Goal: Task Accomplishment & Management: Manage account settings

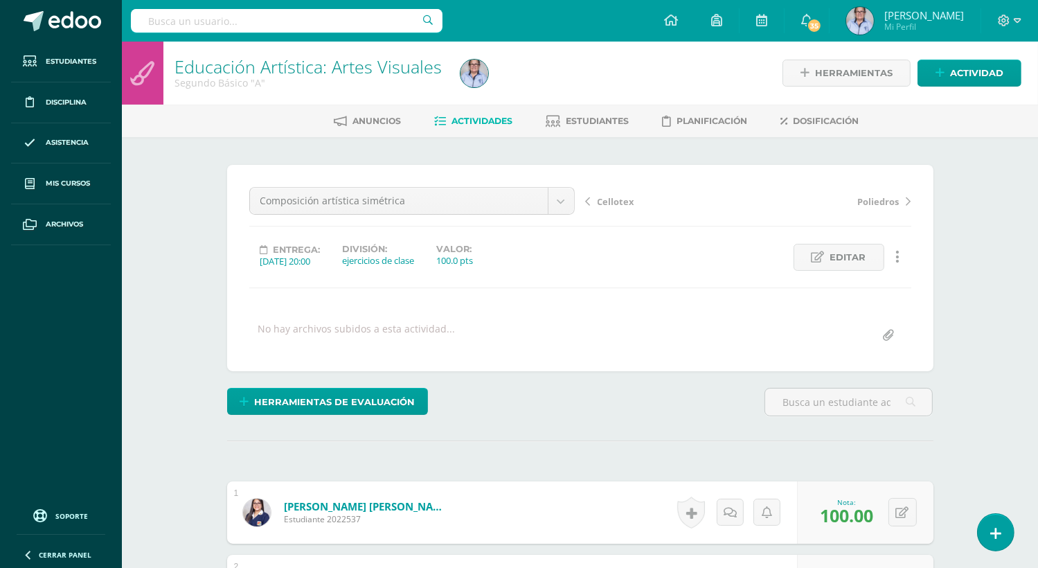
click at [498, 121] on span "Actividades" at bounding box center [482, 121] width 61 height 10
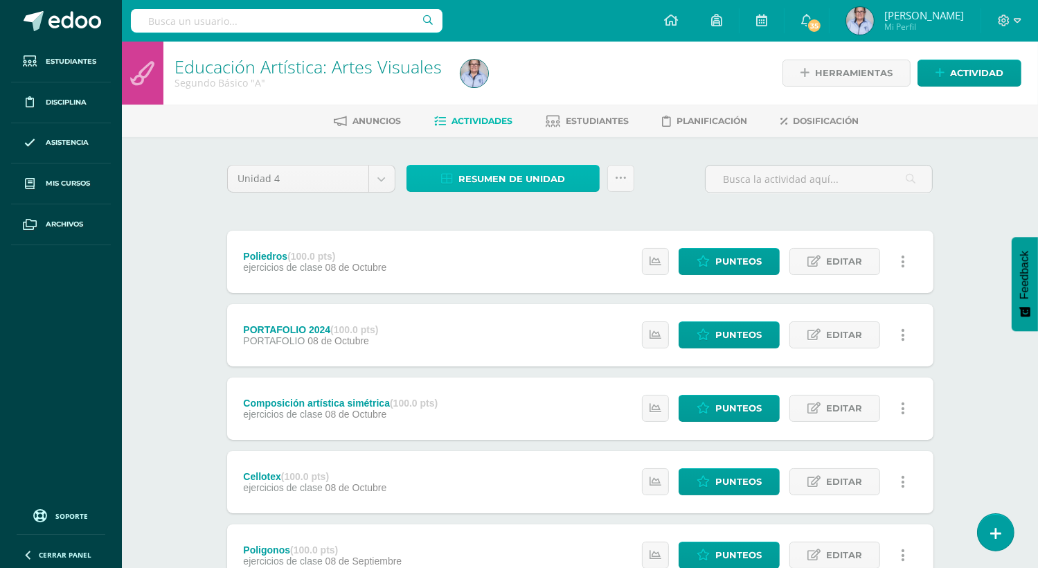
click at [481, 184] on span "Resumen de unidad" at bounding box center [511, 179] width 107 height 26
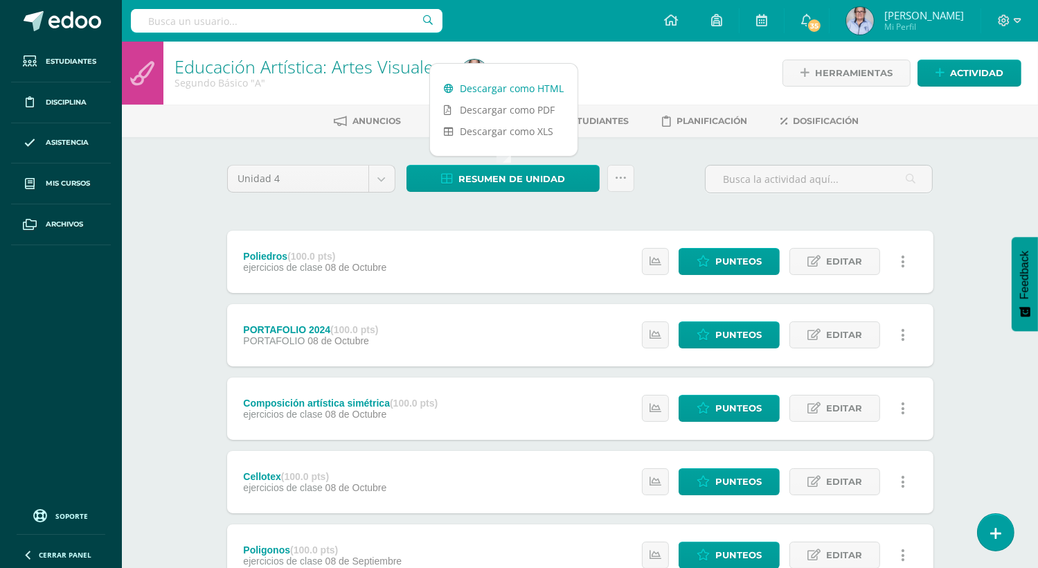
click at [499, 92] on link "Descargar como HTML" at bounding box center [504, 88] width 148 height 21
click at [975, 170] on div "Educación Artística: Artes Visuales Segundo Básico "A" Herramientas Detalle de …" at bounding box center [580, 470] width 916 height 857
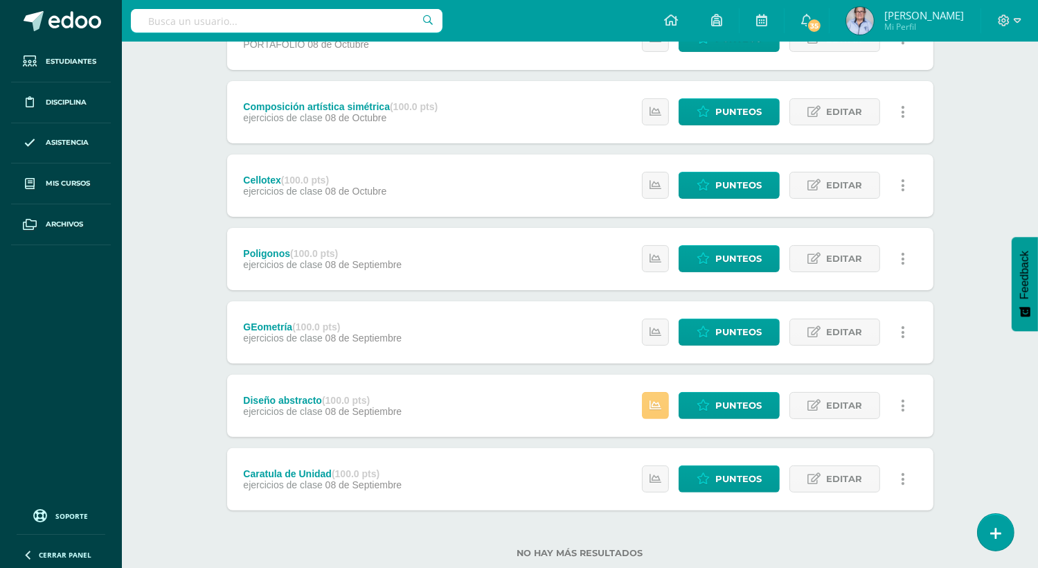
scroll to position [331, 0]
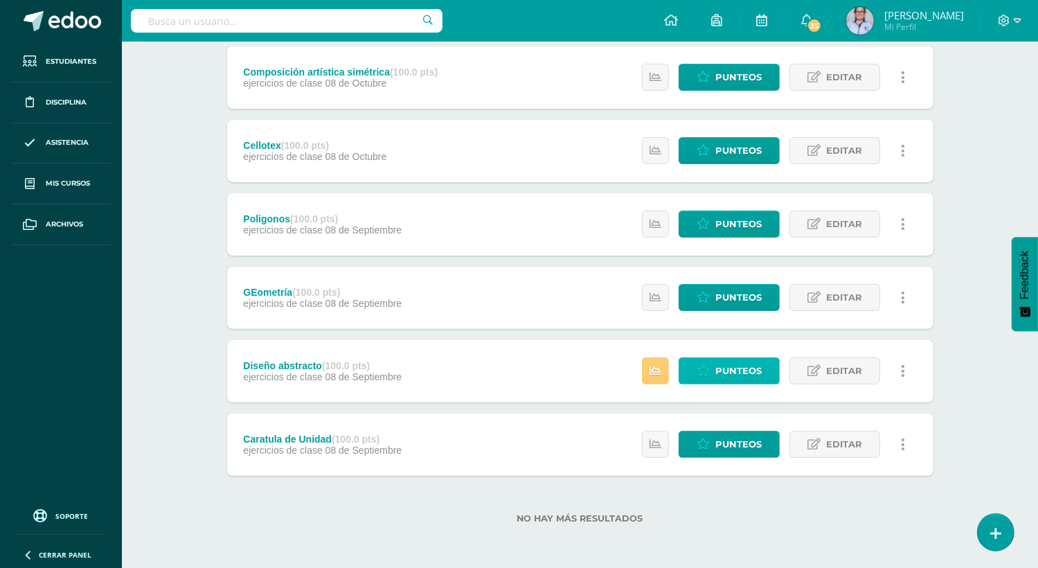
click at [712, 372] on link "Punteos" at bounding box center [729, 370] width 101 height 27
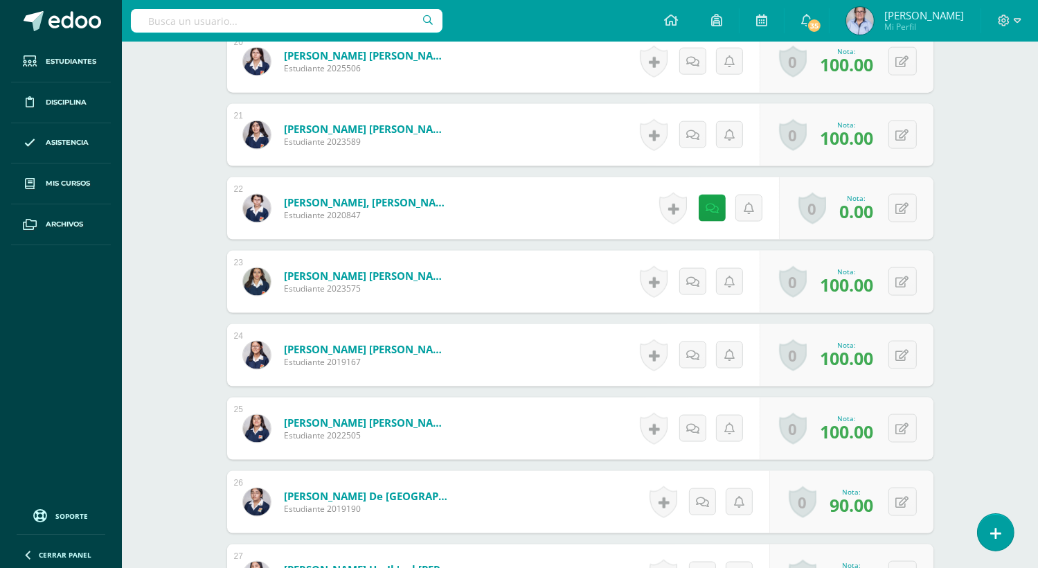
scroll to position [1849, 0]
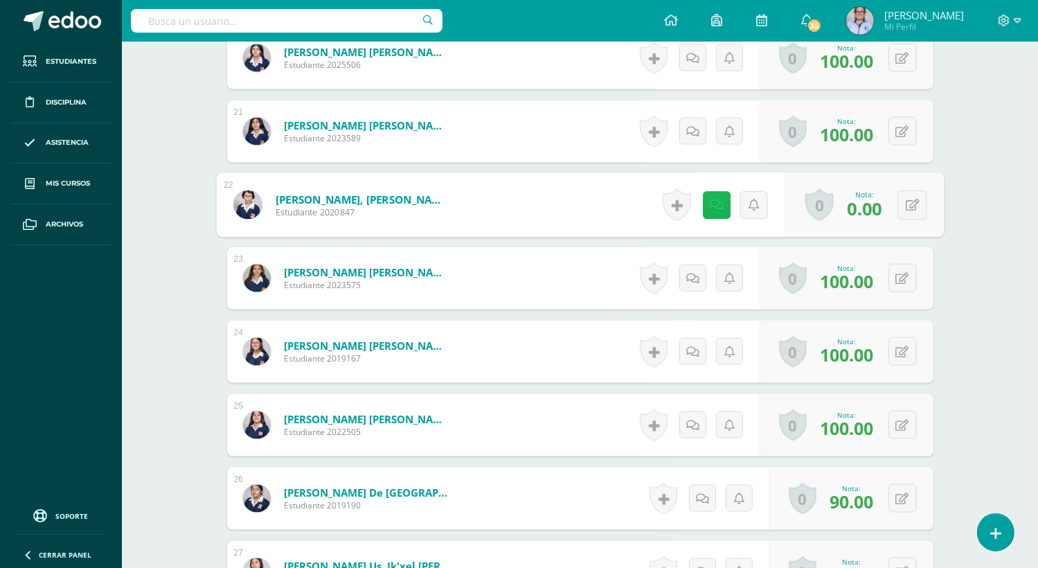
click at [708, 210] on link at bounding box center [716, 205] width 28 height 28
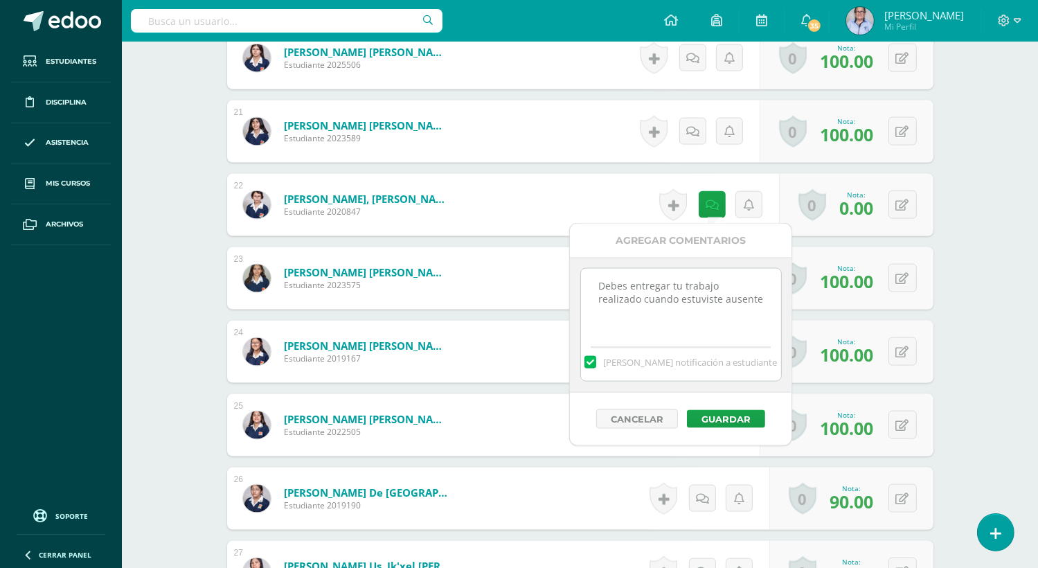
click at [721, 307] on textarea "Debes entregar tu trabajo realizado cuando estuviste ausente" at bounding box center [681, 303] width 200 height 69
type textarea "Debes entregar tu trabajo realizado cuando estuviste ausente. No entregó"
click at [735, 412] on button "Guardar" at bounding box center [726, 419] width 78 height 18
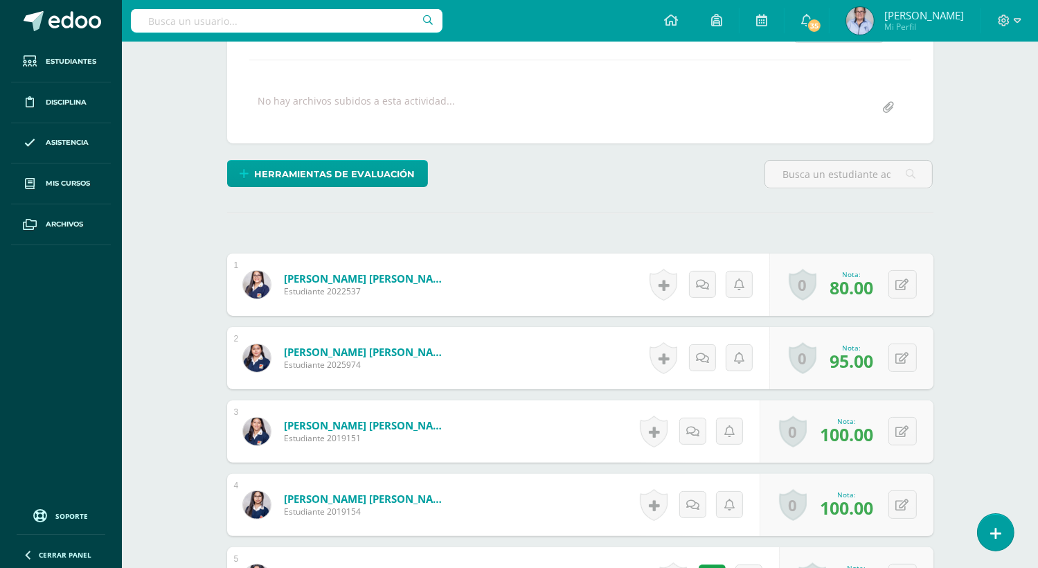
scroll to position [0, 0]
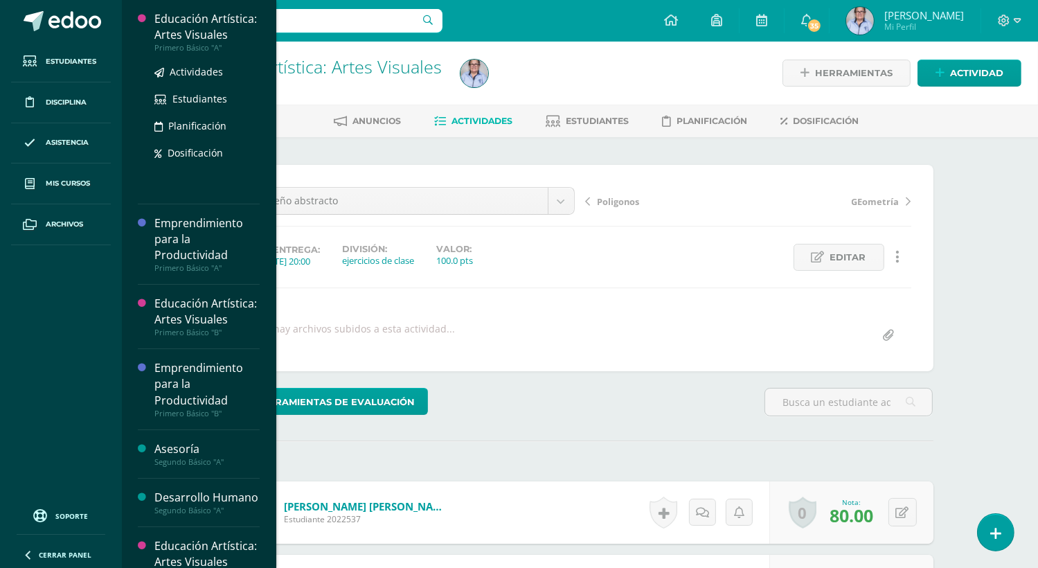
click at [193, 42] on div "Educación Artística: Artes Visuales" at bounding box center [206, 27] width 105 height 32
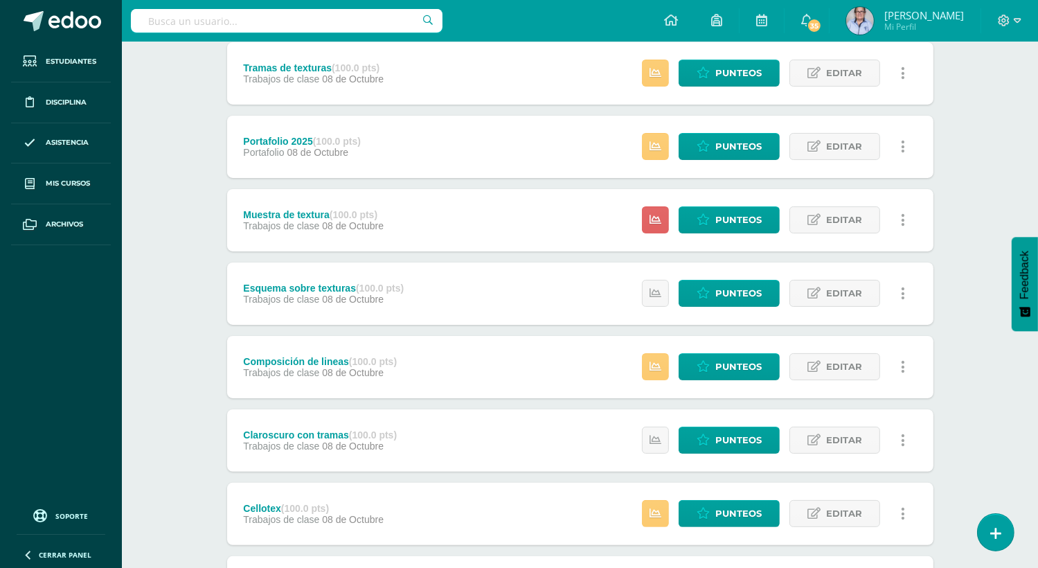
scroll to position [187, 0]
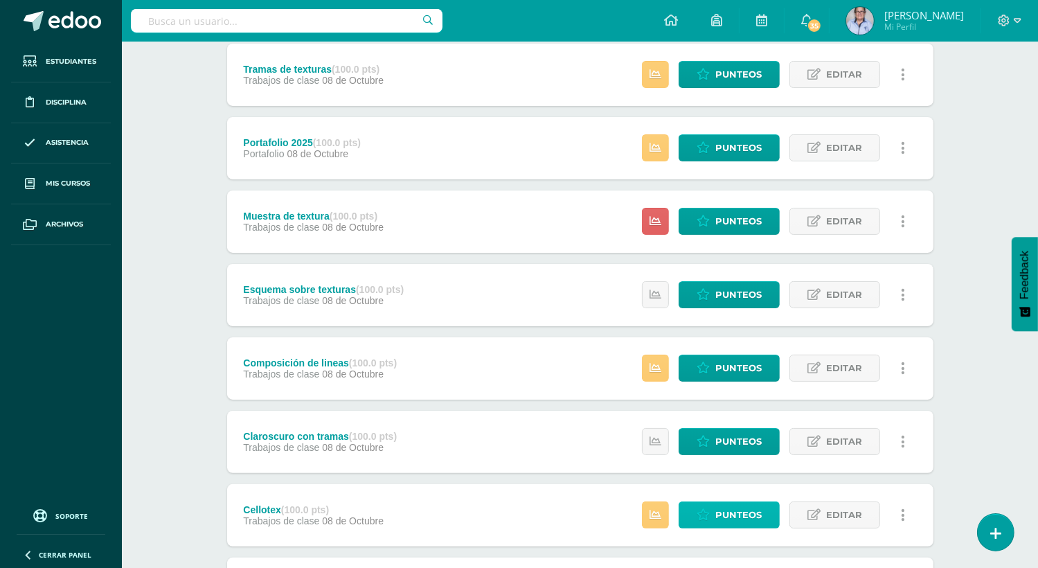
click at [740, 512] on span "Punteos" at bounding box center [738, 515] width 46 height 26
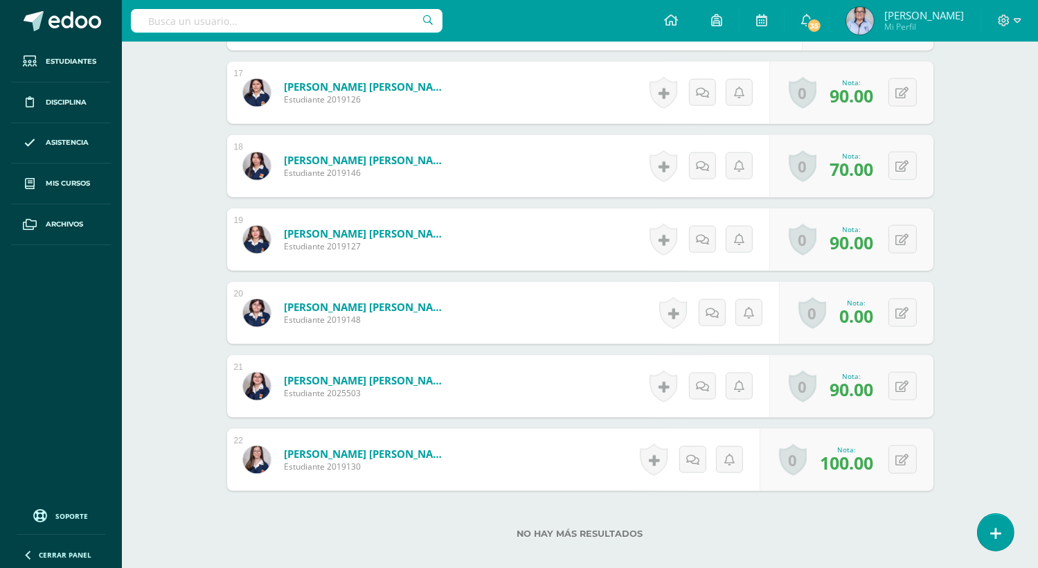
scroll to position [1701, 0]
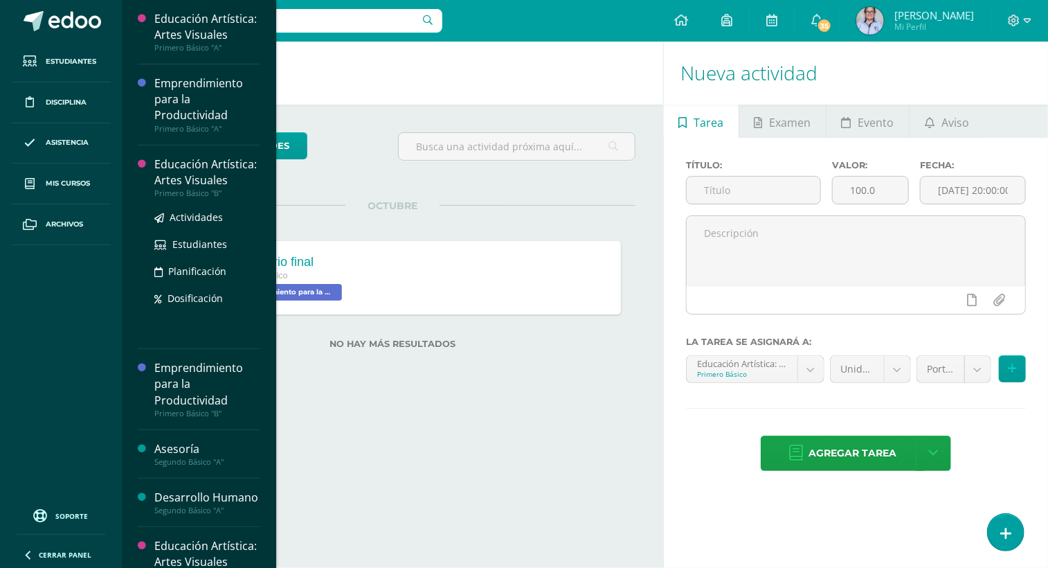
click at [186, 188] on div "Educación Artística: Artes Visuales" at bounding box center [206, 173] width 105 height 32
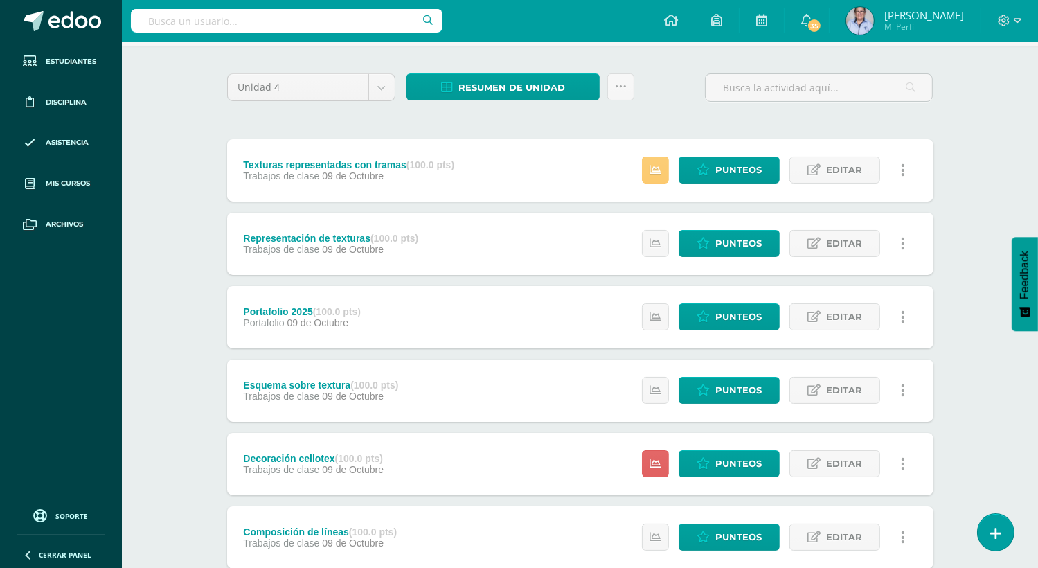
scroll to position [102, 0]
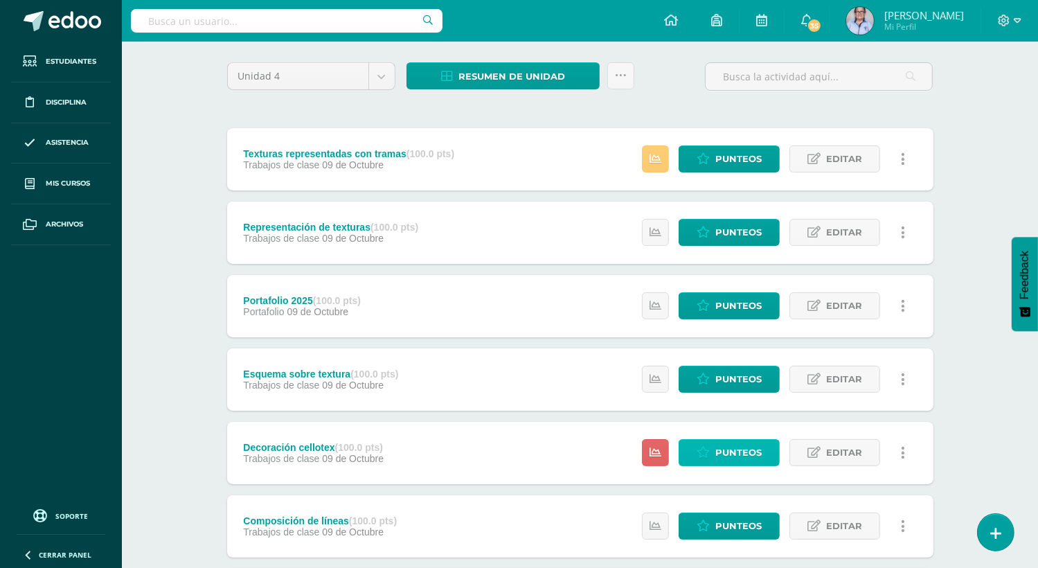
click at [759, 445] on span "Punteos" at bounding box center [738, 453] width 46 height 26
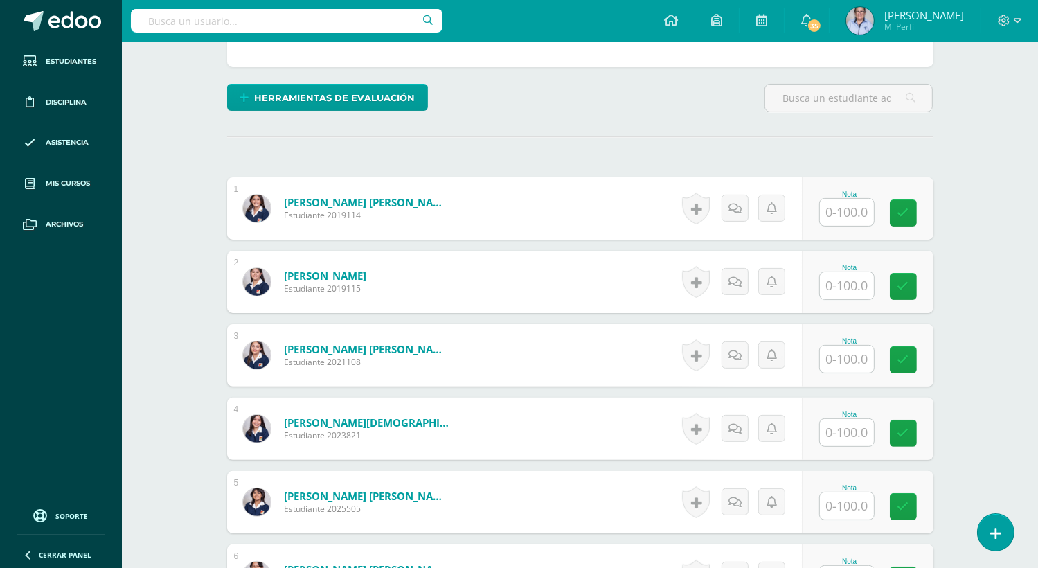
scroll to position [302, 0]
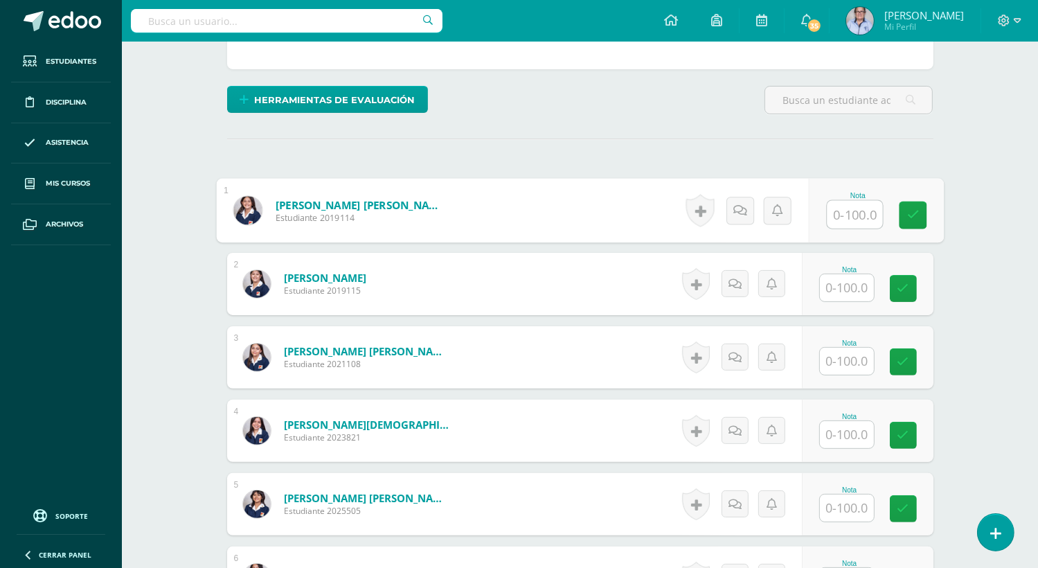
click at [848, 213] on input "text" at bounding box center [854, 215] width 55 height 28
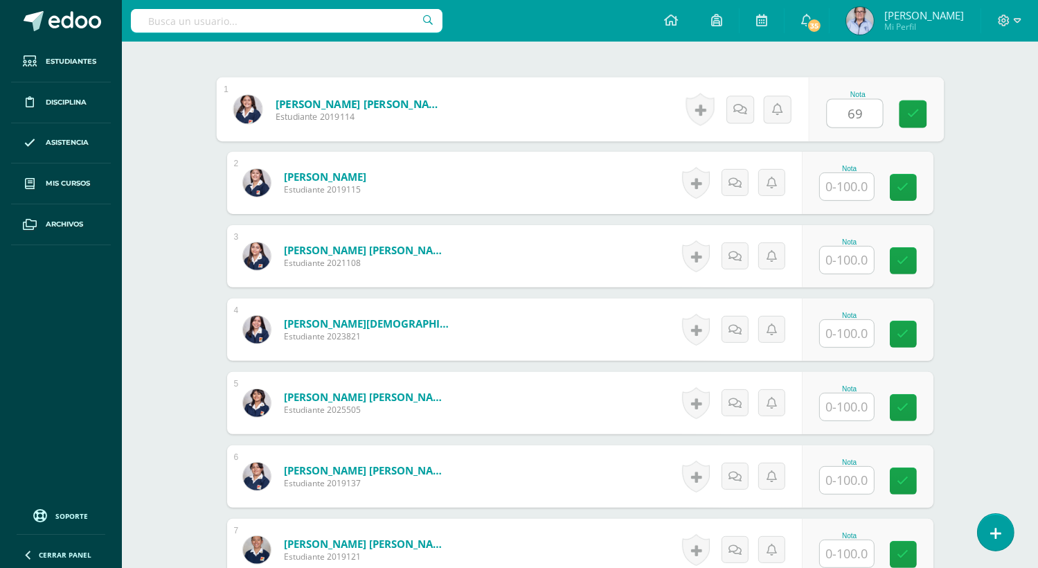
scroll to position [396, 0]
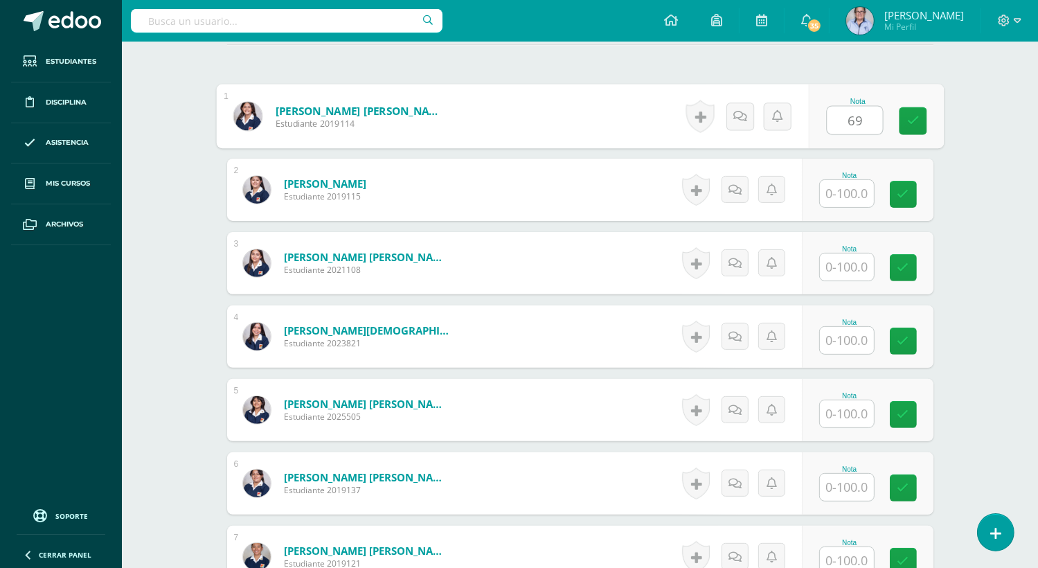
type input "69"
click at [841, 490] on input "text" at bounding box center [847, 487] width 54 height 27
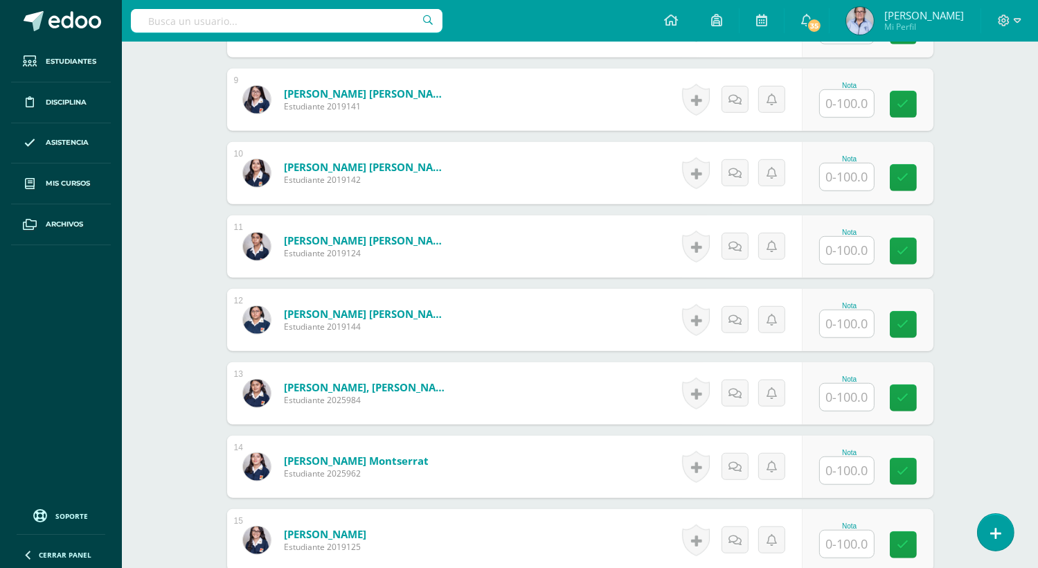
scroll to position [1003, 0]
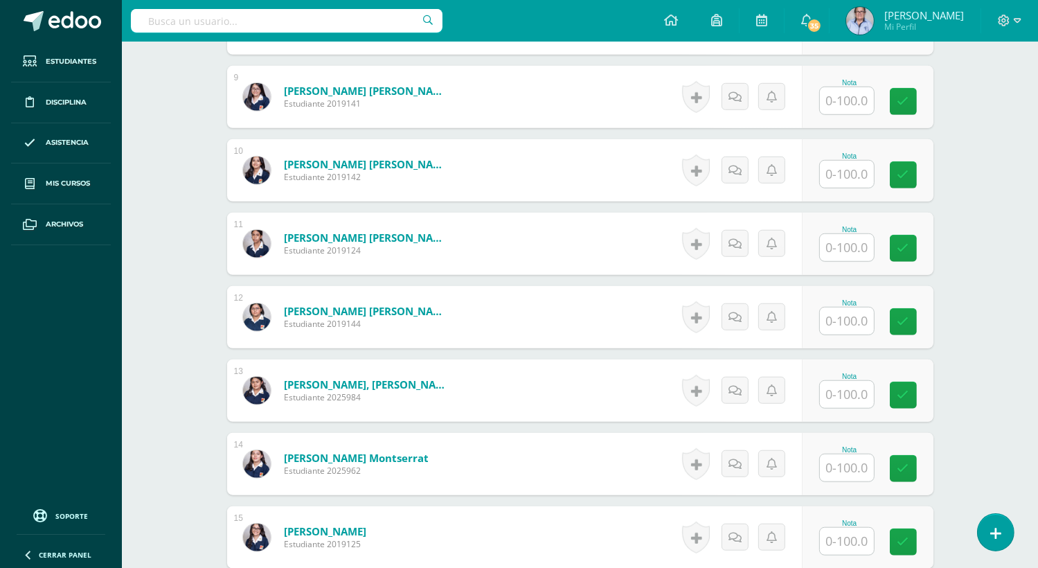
type input "60"
click at [850, 463] on input "text" at bounding box center [854, 468] width 55 height 28
type input "100"
click at [849, 539] on input "text" at bounding box center [854, 542] width 55 height 28
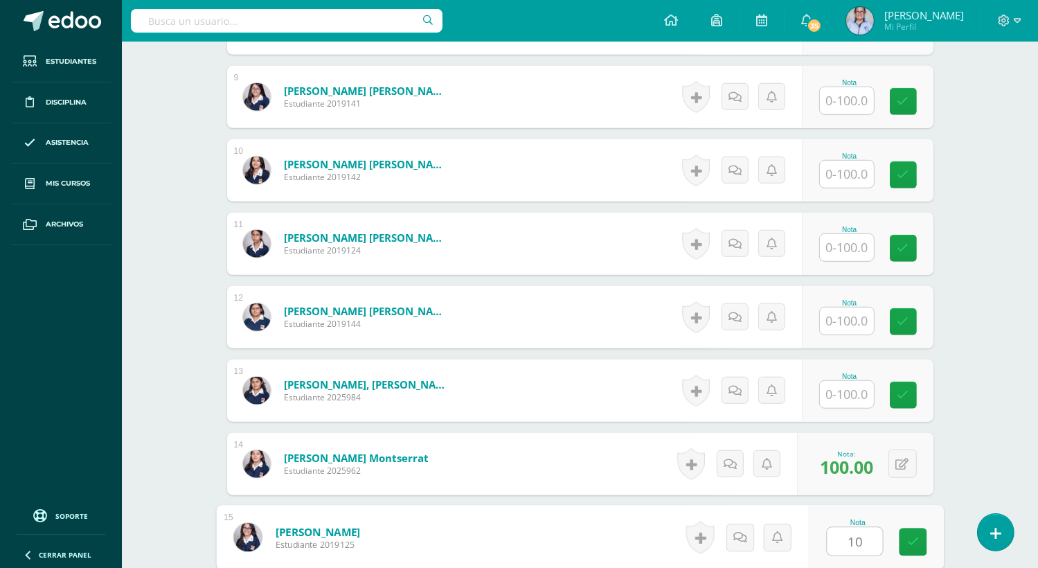
type input "100"
click at [914, 544] on icon at bounding box center [912, 542] width 12 height 12
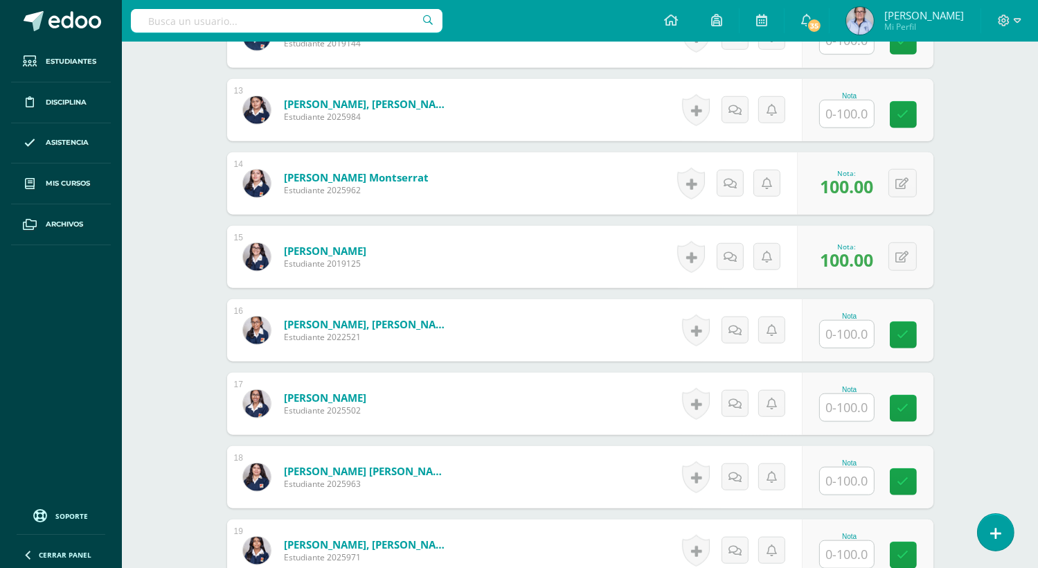
scroll to position [1285, 0]
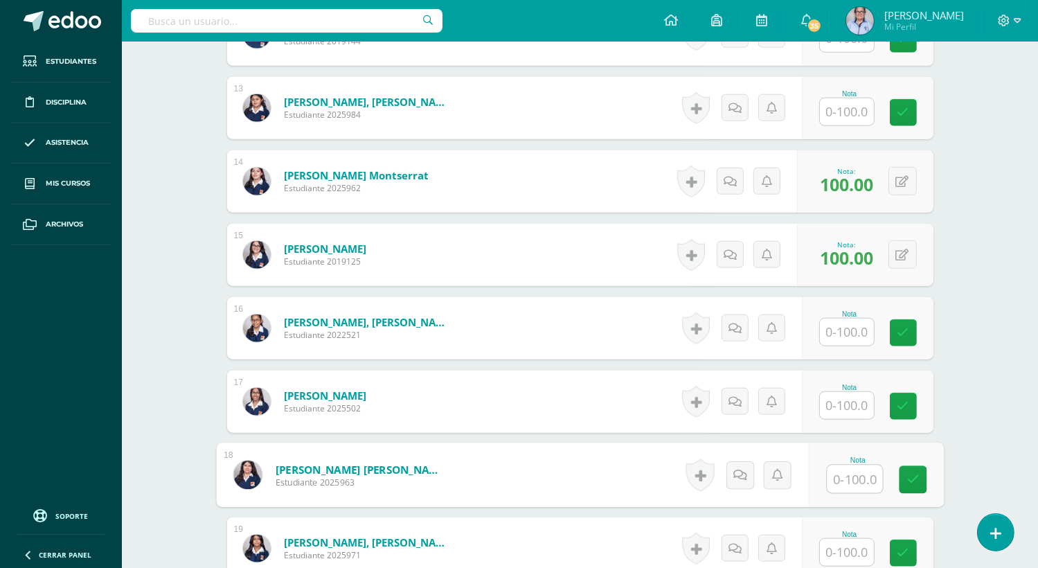
click at [834, 480] on input "text" at bounding box center [854, 479] width 55 height 28
type input "100"
click at [913, 481] on icon at bounding box center [912, 480] width 12 height 12
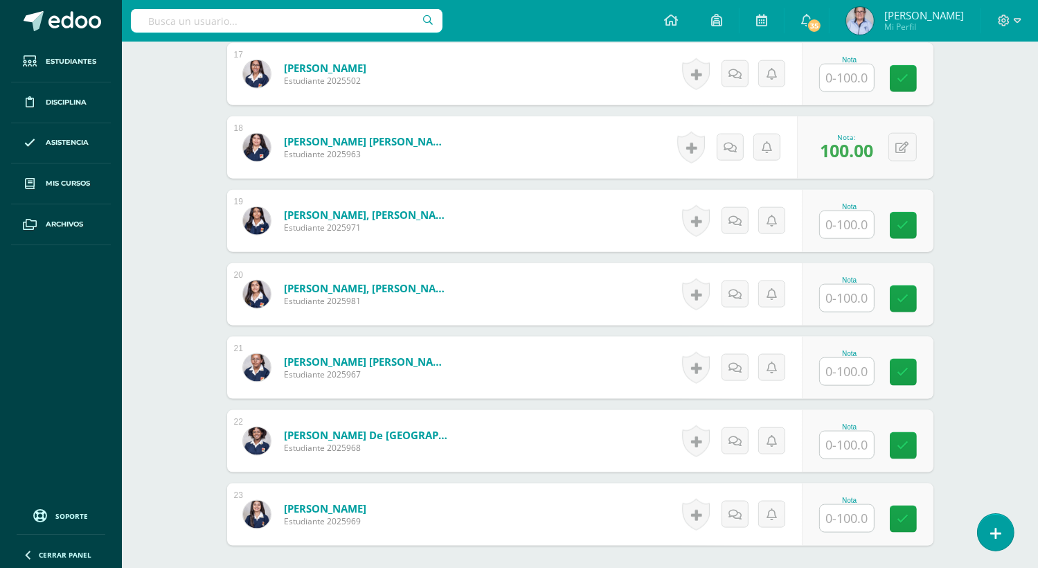
scroll to position [1665, 0]
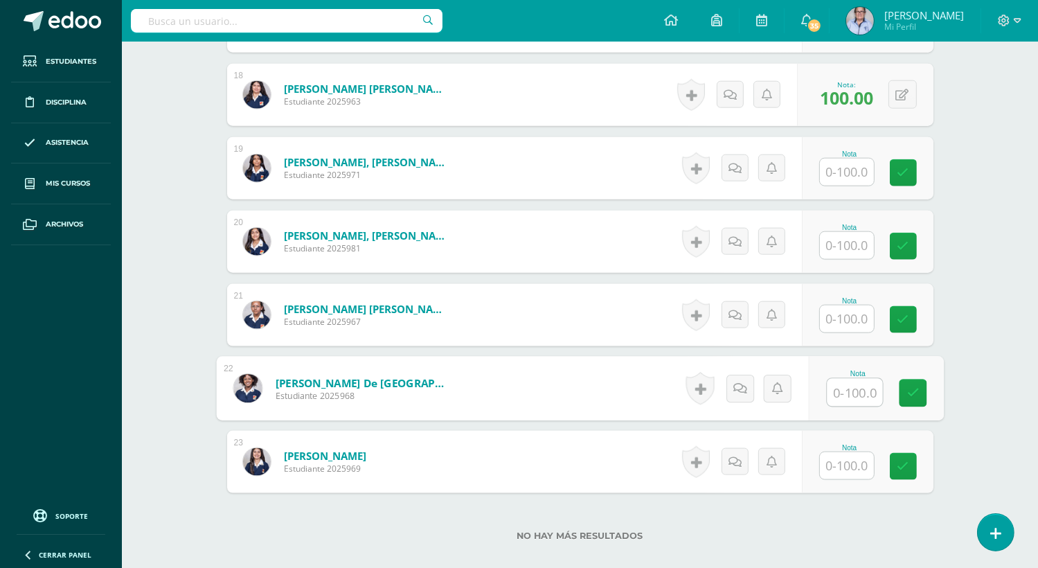
click at [841, 390] on input "text" at bounding box center [854, 393] width 55 height 28
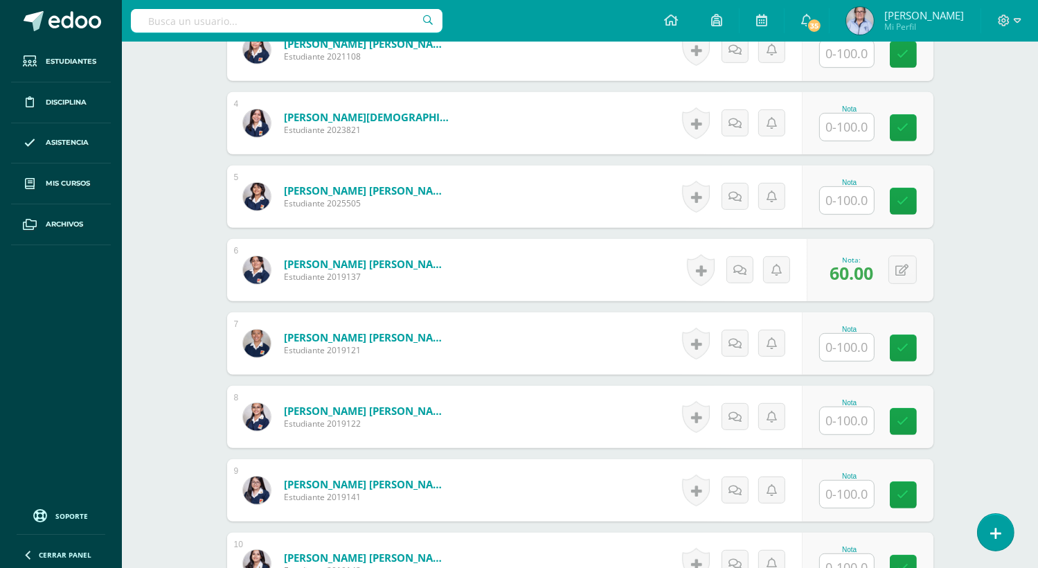
scroll to position [612, 0]
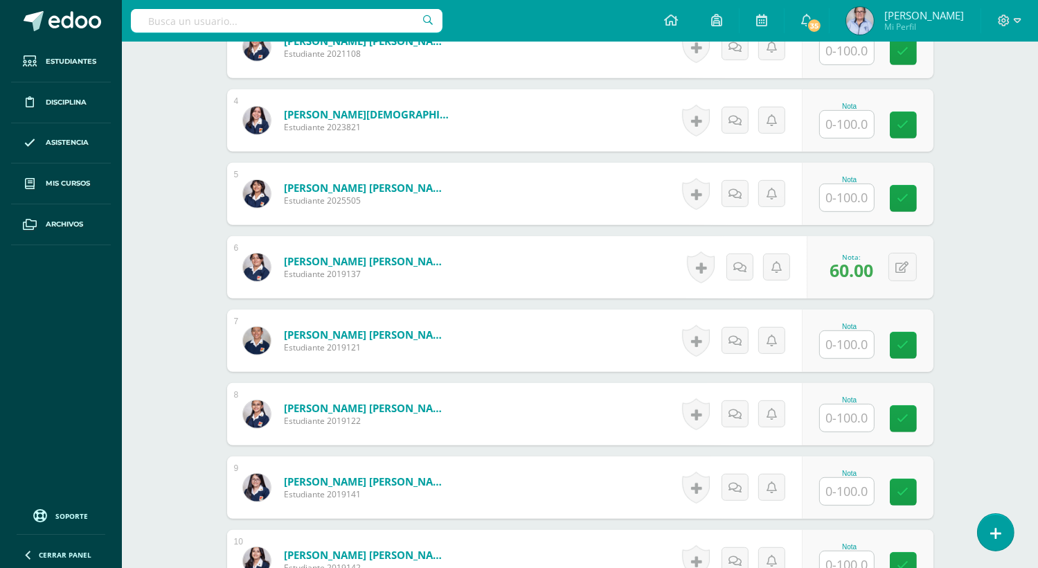
type input "70"
click at [841, 126] on input "text" at bounding box center [854, 125] width 55 height 28
type input "70"
click at [851, 197] on input "text" at bounding box center [854, 198] width 55 height 28
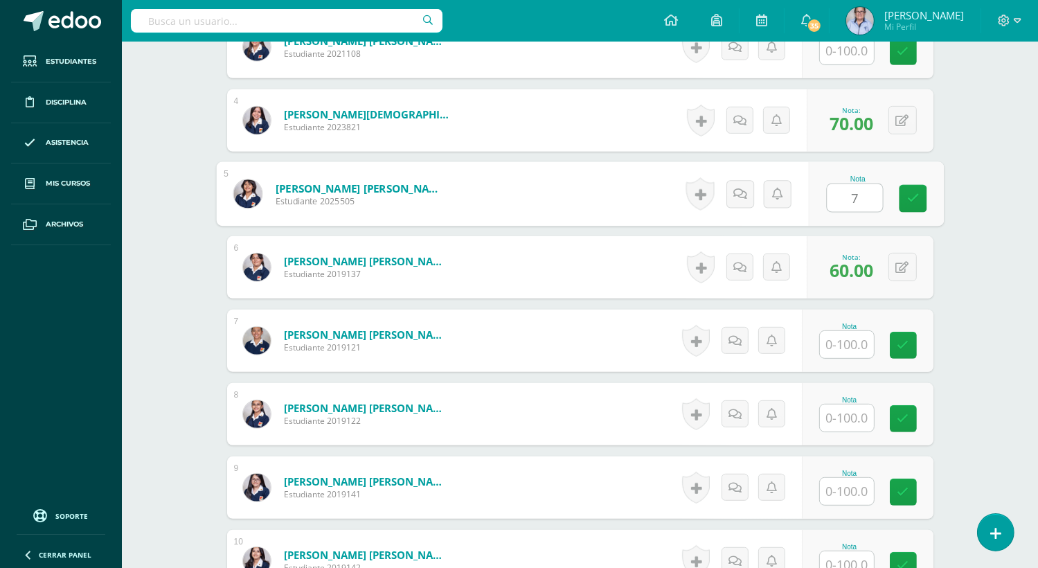
type input "70"
click at [916, 204] on link at bounding box center [913, 199] width 28 height 28
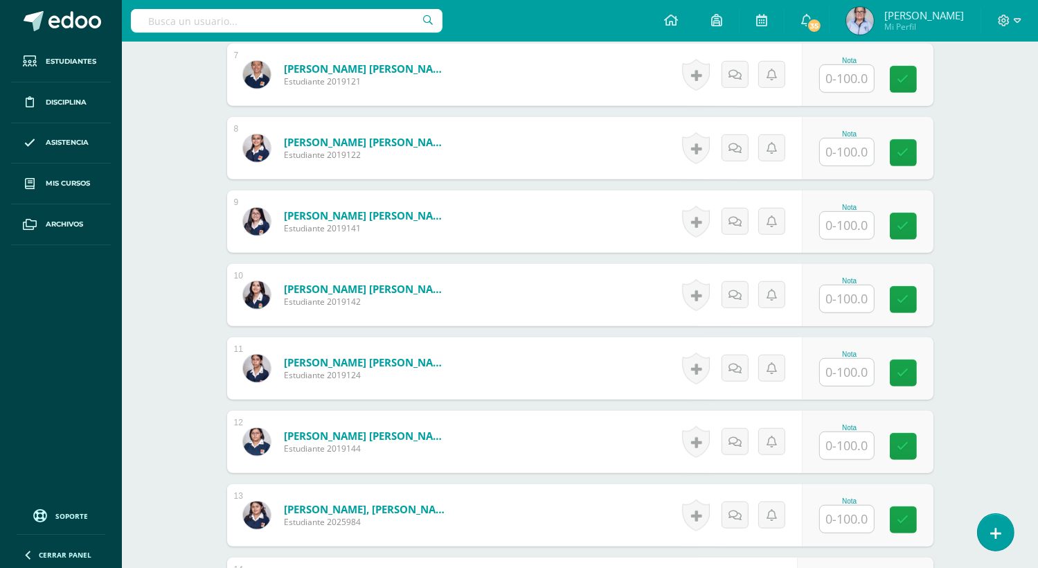
scroll to position [909, 0]
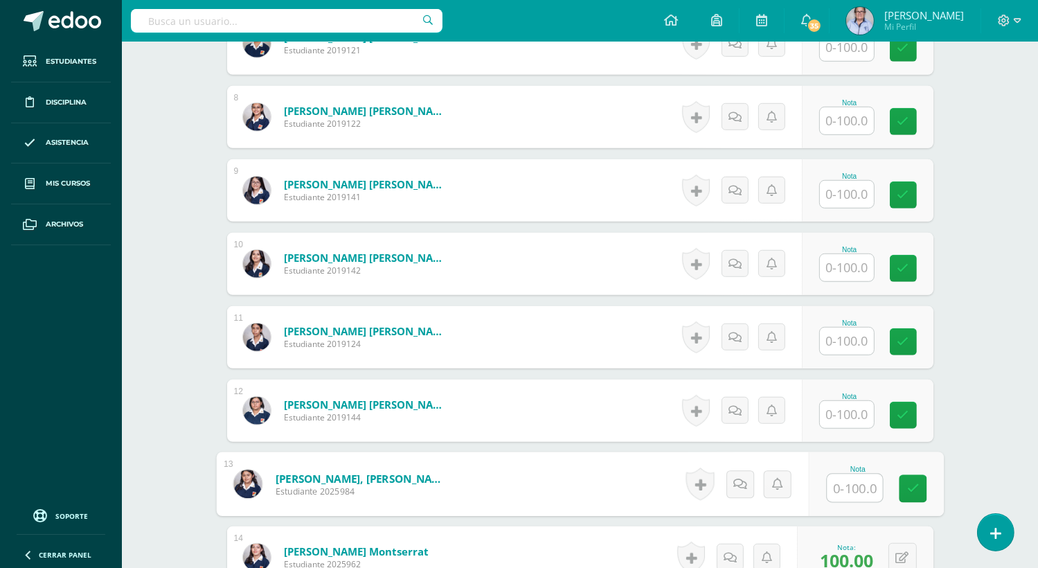
click at [850, 487] on input "text" at bounding box center [854, 488] width 55 height 28
type input "100"
click at [909, 490] on icon at bounding box center [912, 489] width 12 height 12
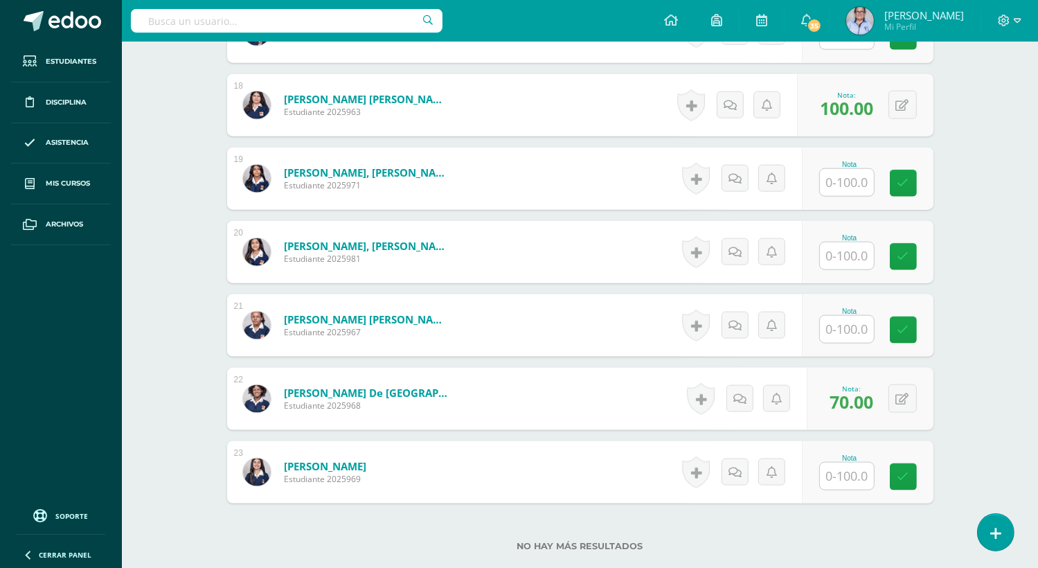
scroll to position [1653, 0]
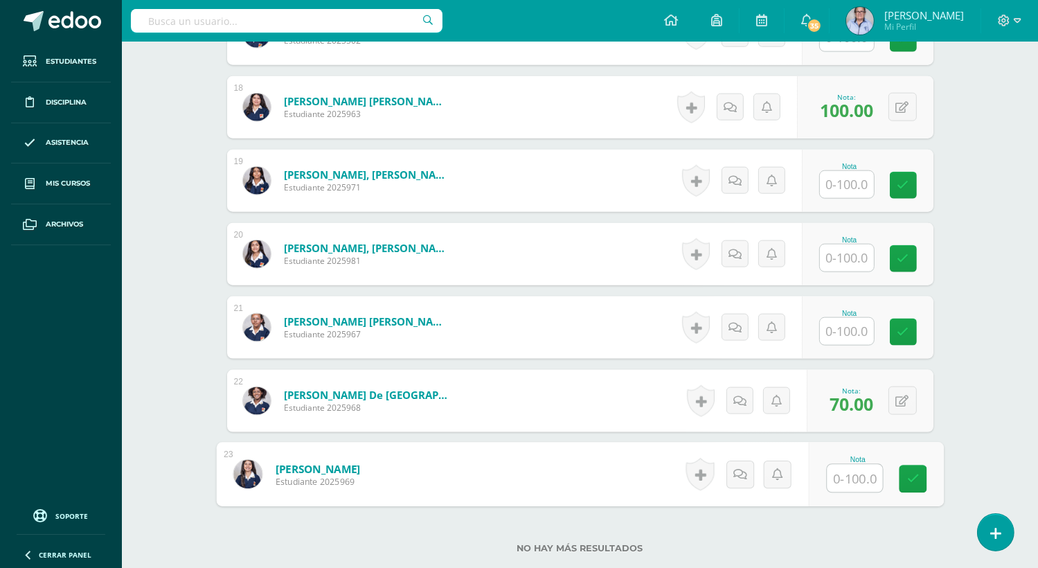
click at [848, 479] on input "text" at bounding box center [854, 479] width 55 height 28
type input "100"
click at [921, 478] on link at bounding box center [913, 479] width 28 height 28
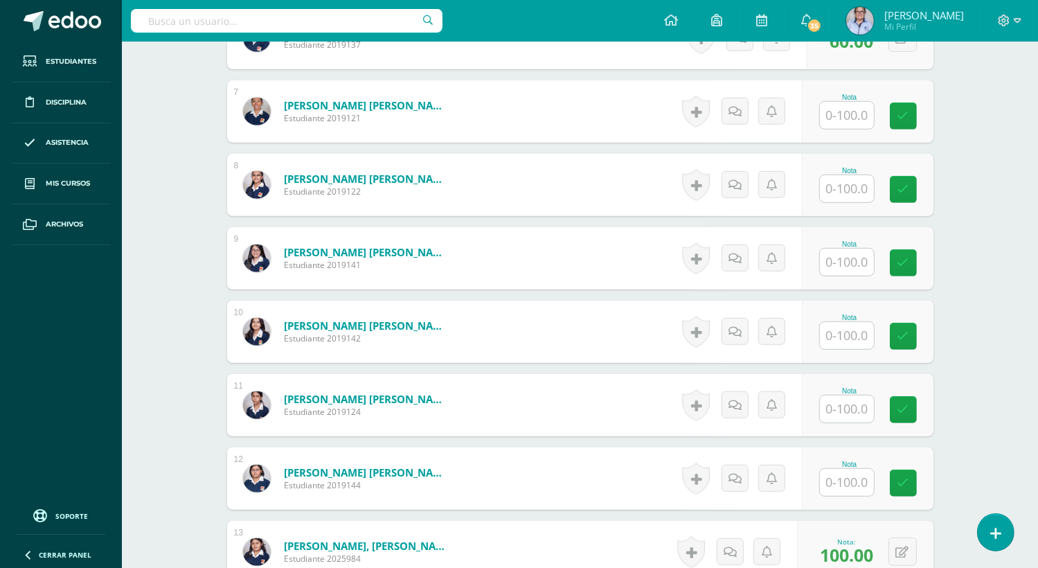
scroll to position [865, 0]
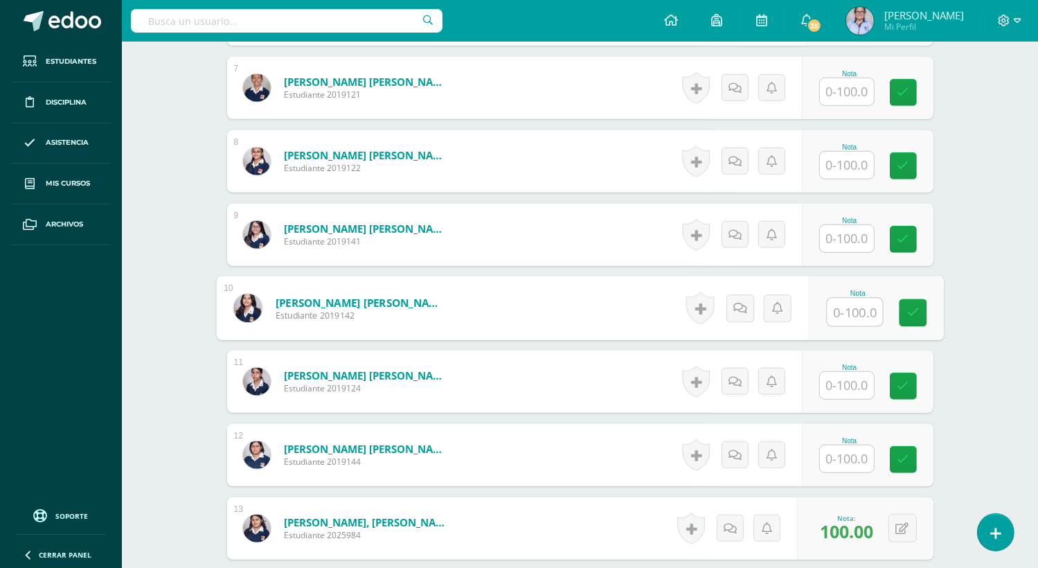
click at [845, 312] on input "text" at bounding box center [854, 312] width 55 height 28
type input "100"
click at [911, 307] on icon at bounding box center [912, 313] width 12 height 12
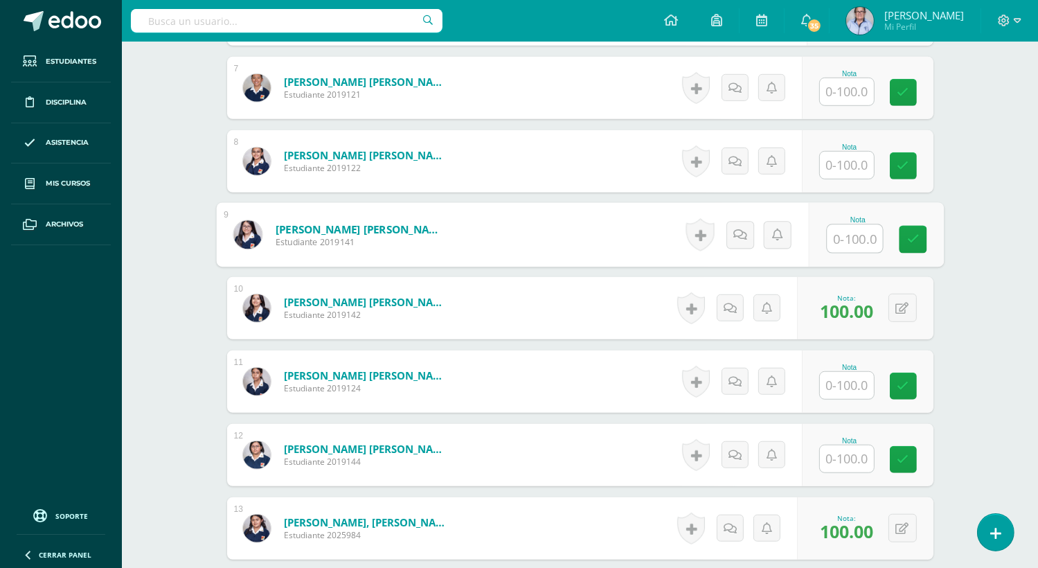
click at [849, 234] on input "text" at bounding box center [854, 239] width 55 height 28
type input "100"
click at [911, 237] on icon at bounding box center [912, 239] width 12 height 12
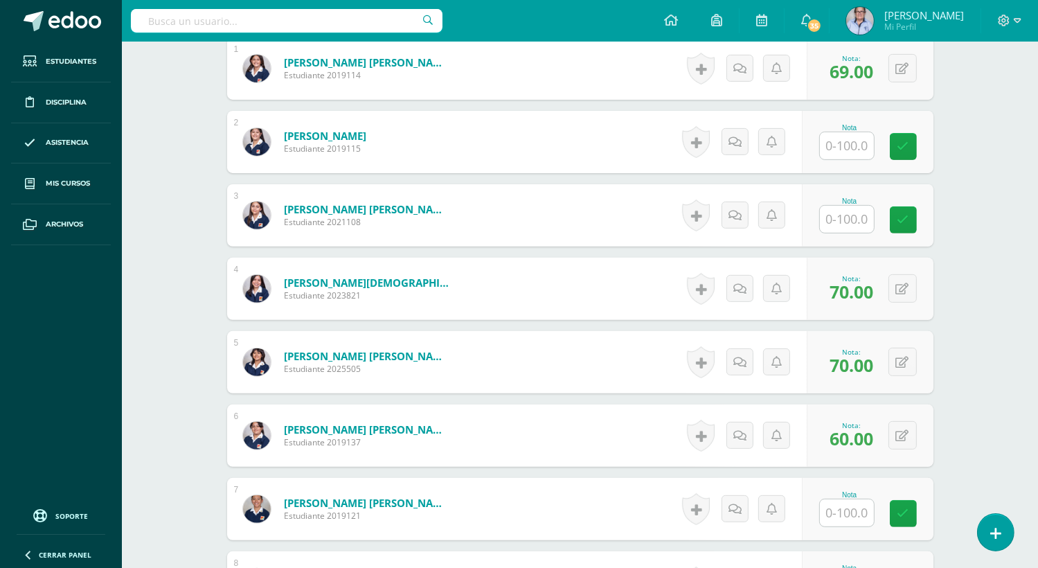
scroll to position [454, 0]
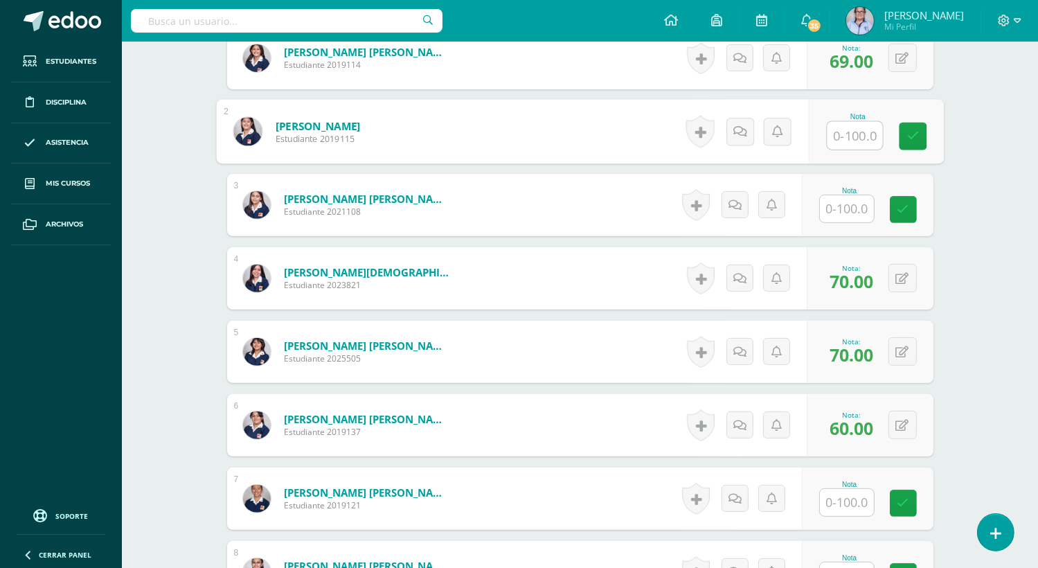
click at [852, 133] on input "text" at bounding box center [854, 136] width 55 height 28
type input "100"
click at [917, 130] on icon at bounding box center [912, 136] width 12 height 12
click at [842, 211] on input "text" at bounding box center [847, 208] width 54 height 27
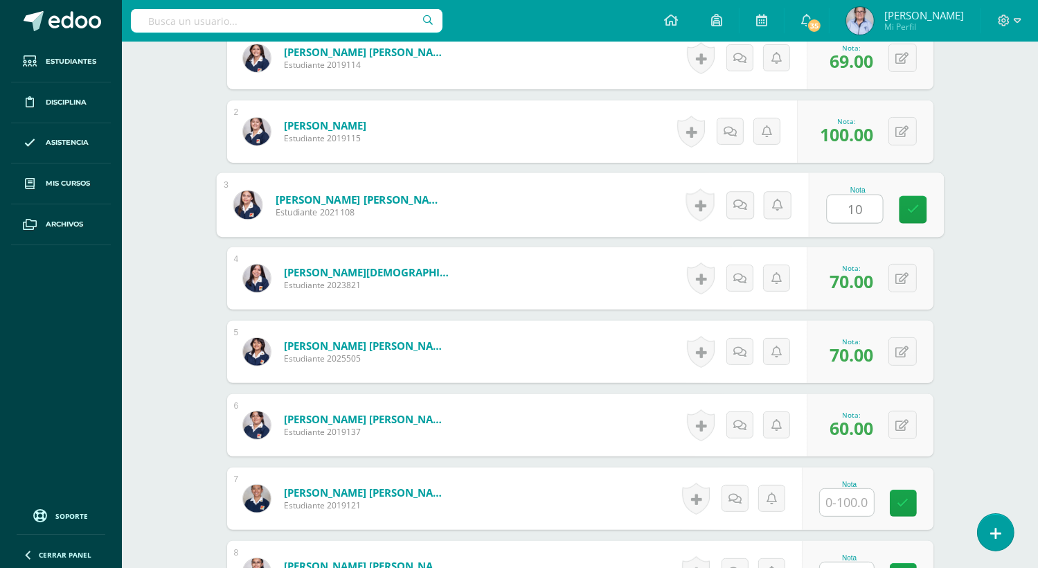
type input "100"
click at [913, 206] on icon at bounding box center [912, 210] width 12 height 12
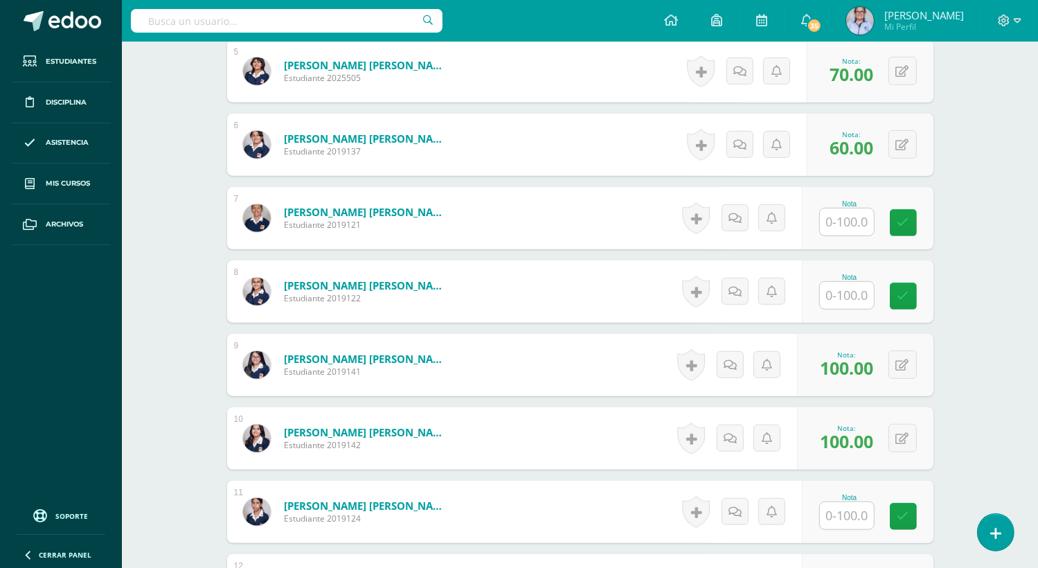
scroll to position [742, 0]
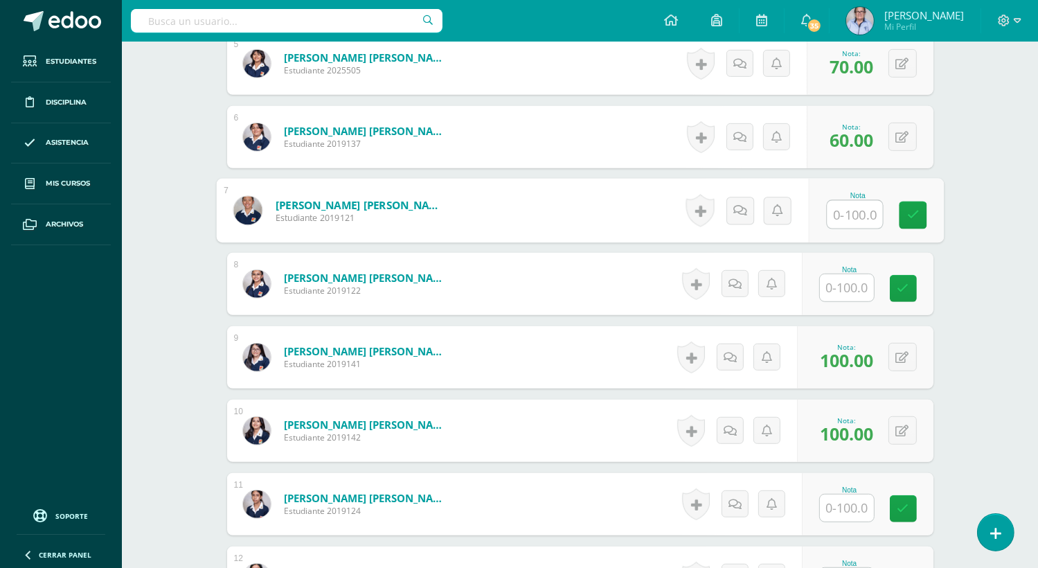
click at [839, 214] on input "text" at bounding box center [854, 215] width 55 height 28
type input "80"
click at [913, 216] on icon at bounding box center [912, 215] width 12 height 12
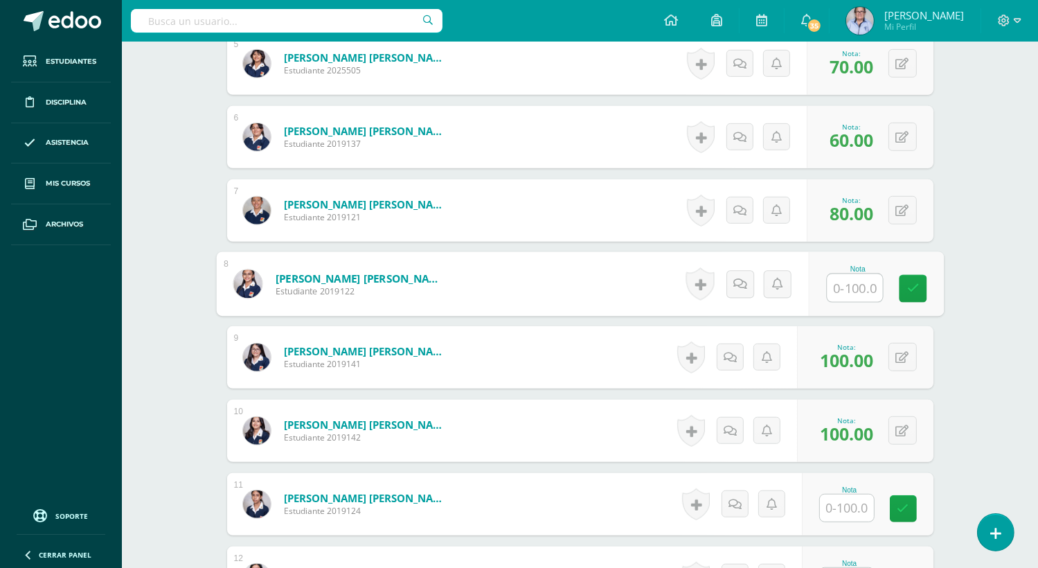
click at [834, 288] on input "text" at bounding box center [854, 288] width 55 height 28
type input "100"
click at [918, 290] on icon at bounding box center [912, 289] width 12 height 12
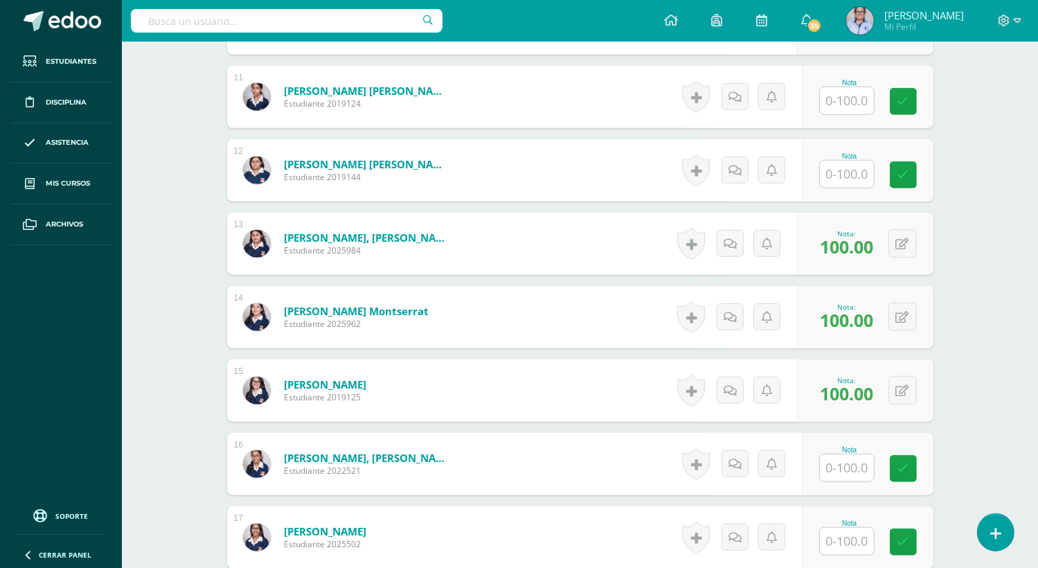
scroll to position [1143, 0]
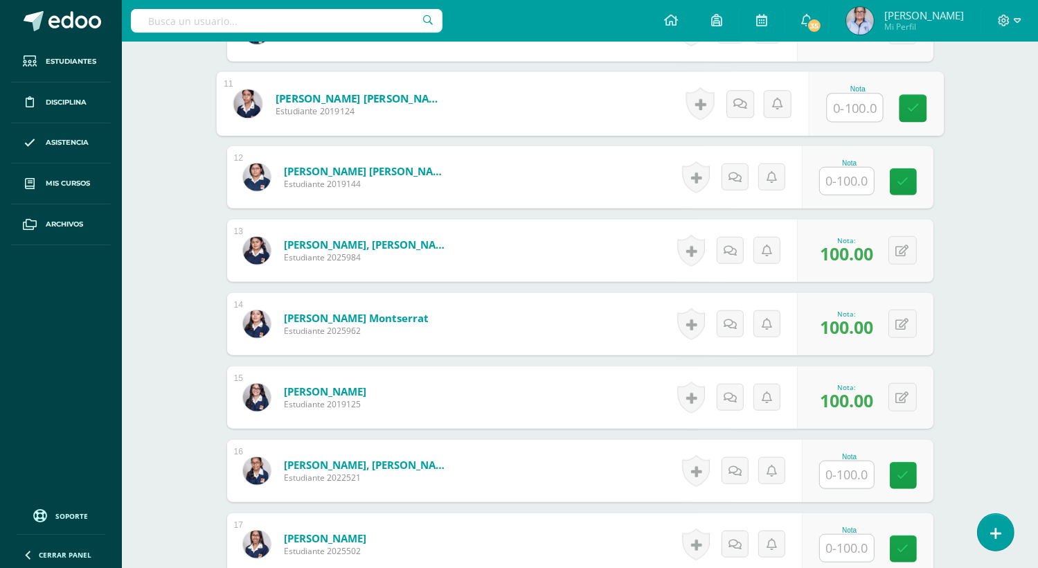
click at [848, 108] on input "text" at bounding box center [854, 108] width 55 height 28
type input "95"
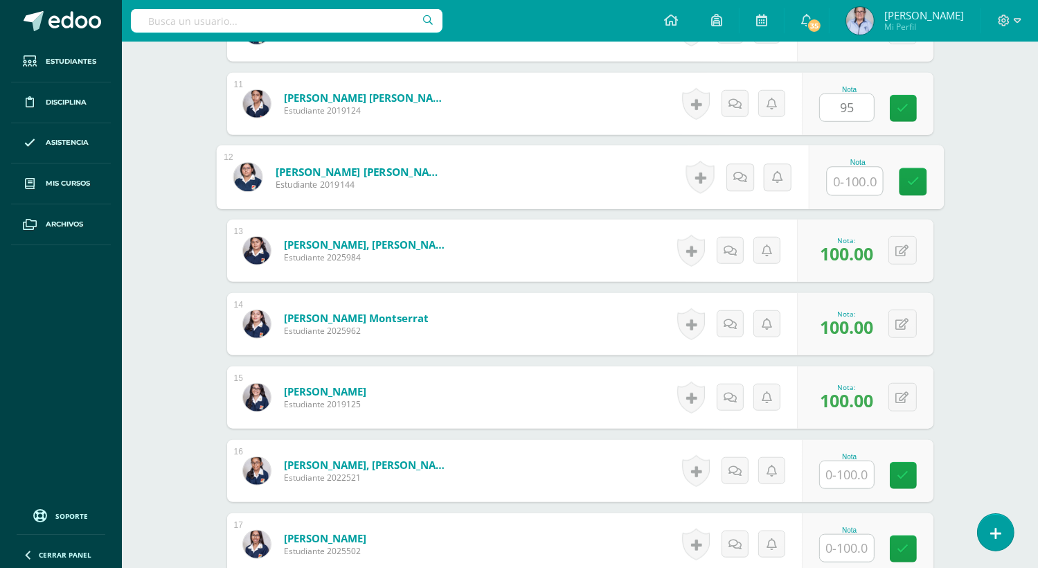
click at [856, 177] on input "text" at bounding box center [854, 182] width 55 height 28
type input "0"
click at [915, 179] on icon at bounding box center [912, 182] width 12 height 12
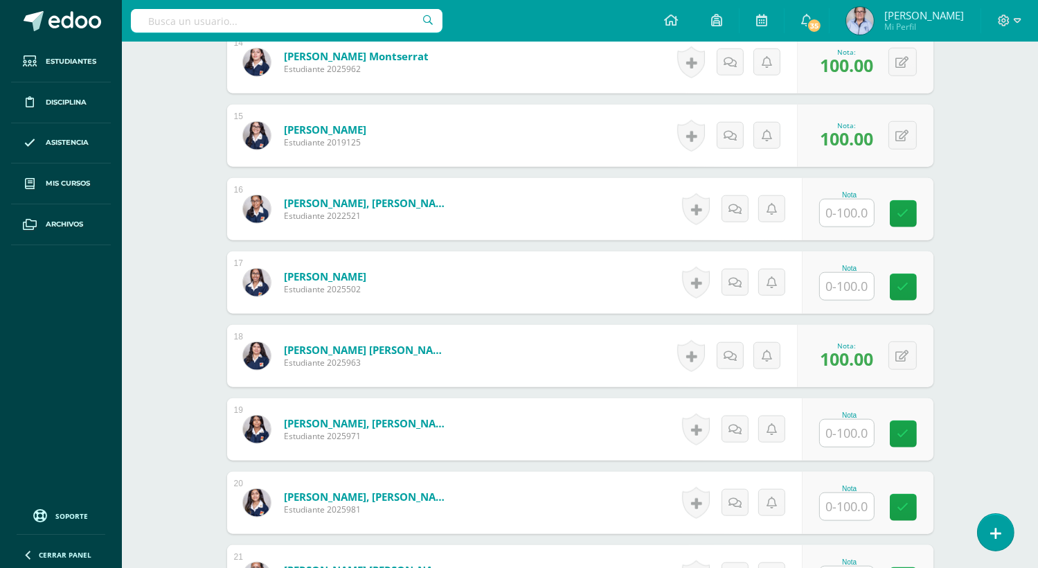
scroll to position [1397, 0]
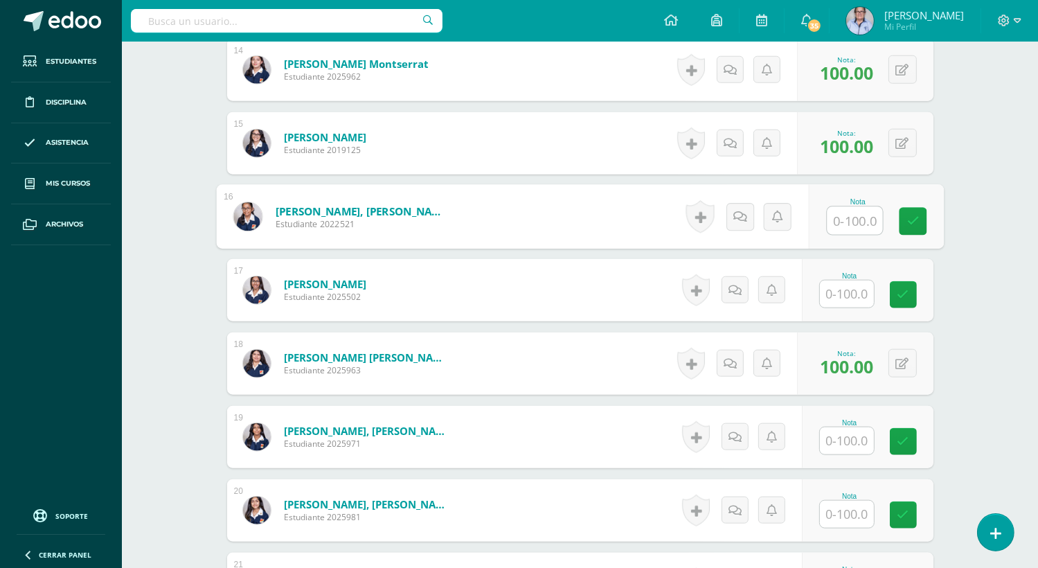
click at [851, 220] on input "text" at bounding box center [854, 221] width 55 height 28
type input "95"
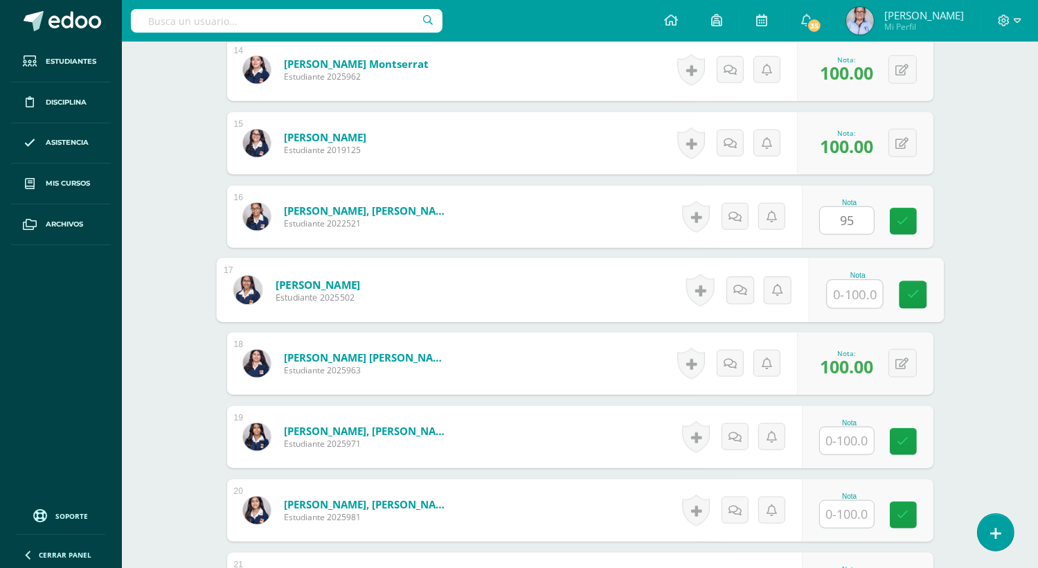
click at [846, 296] on input "text" at bounding box center [854, 294] width 55 height 28
type input "60"
click at [917, 289] on icon at bounding box center [912, 295] width 12 height 12
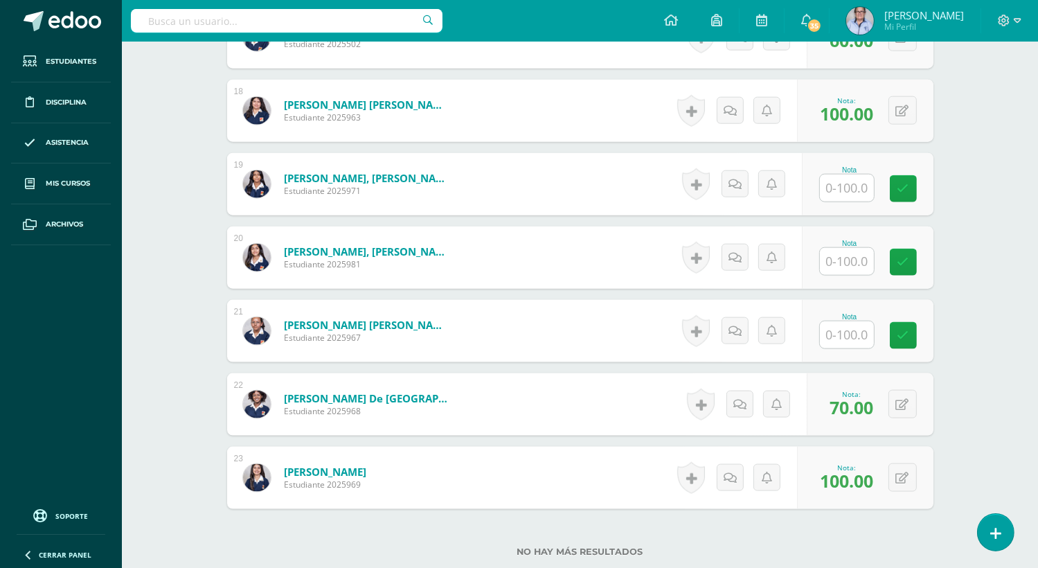
scroll to position [1652, 0]
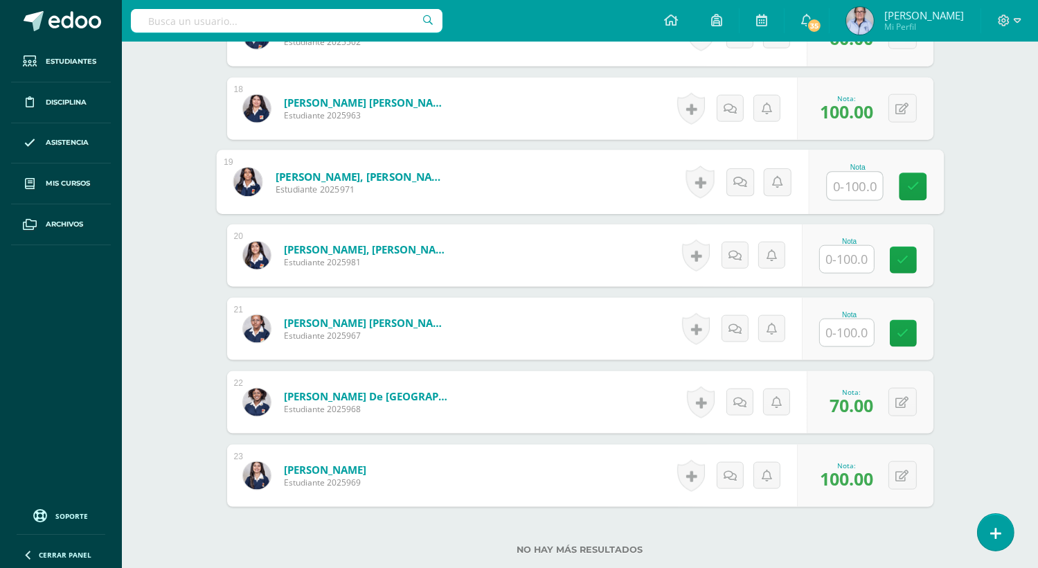
click at [843, 188] on input "text" at bounding box center [854, 186] width 55 height 28
type input "95"
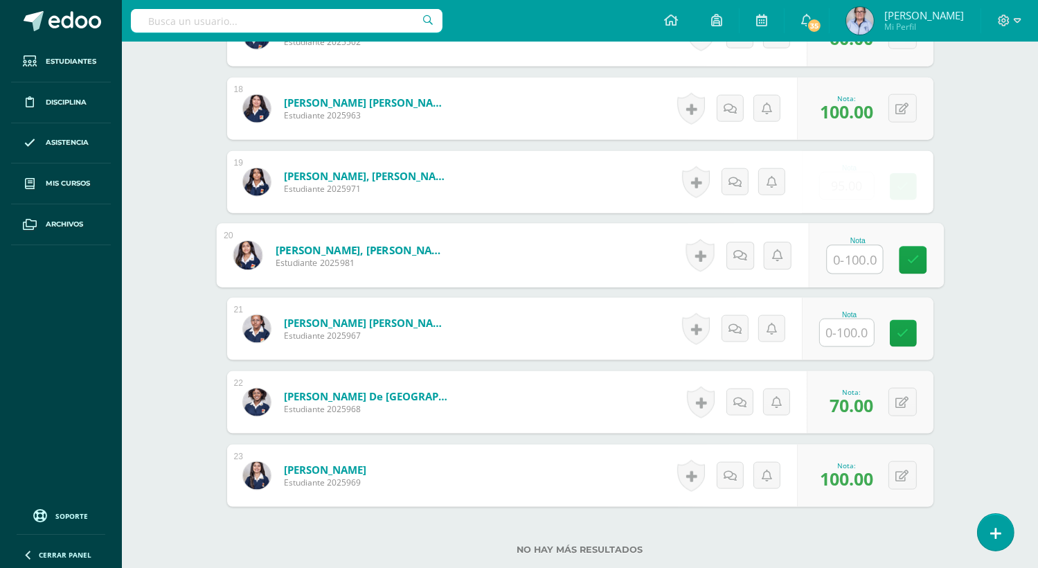
click at [853, 262] on input "text" at bounding box center [854, 260] width 55 height 28
type input "60"
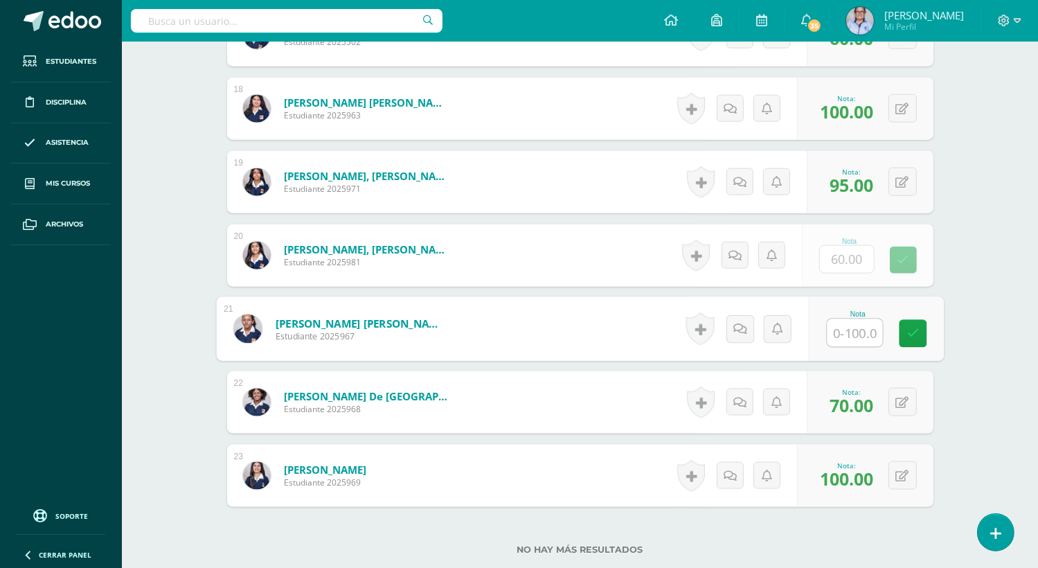
click at [841, 329] on input "text" at bounding box center [854, 333] width 55 height 28
type input "60"
click at [915, 330] on icon at bounding box center [912, 334] width 12 height 12
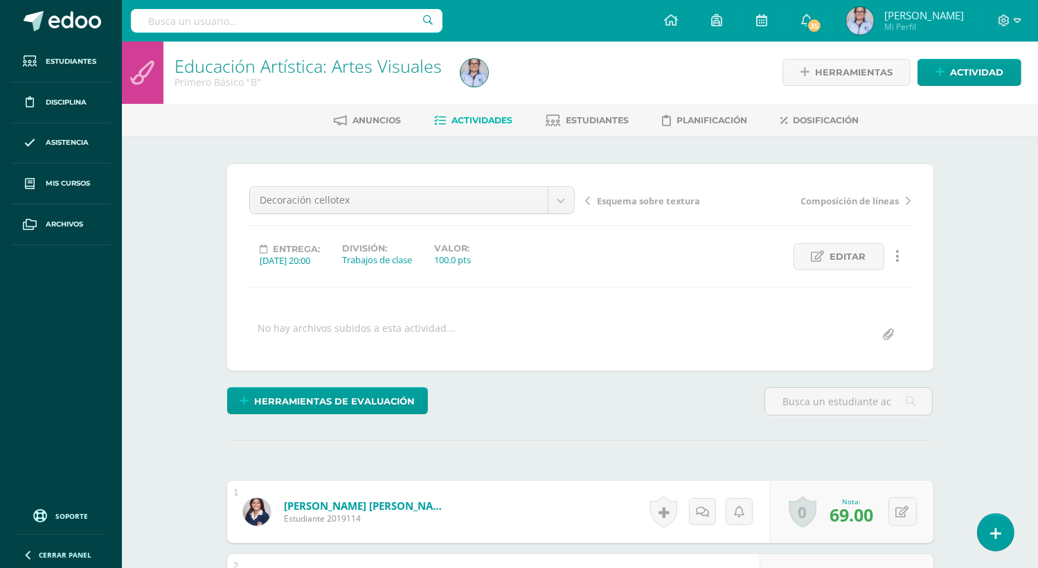
scroll to position [1, 0]
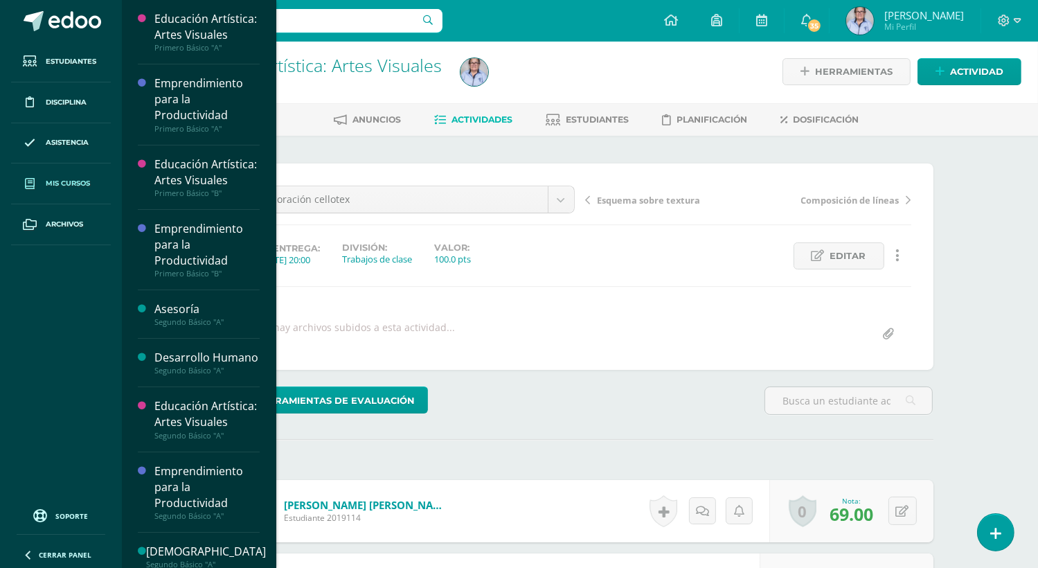
click at [71, 185] on span "Mis cursos" at bounding box center [68, 183] width 44 height 11
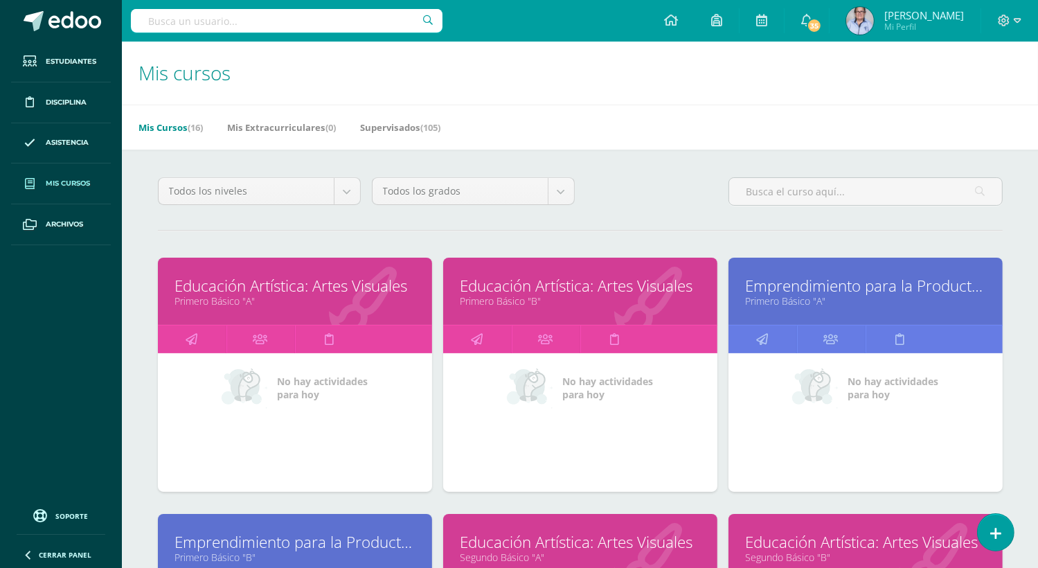
click at [370, 413] on div "No hay actividades para [DATE]" at bounding box center [295, 422] width 274 height 139
click at [327, 305] on link "Primero Básico "A"" at bounding box center [295, 300] width 240 height 13
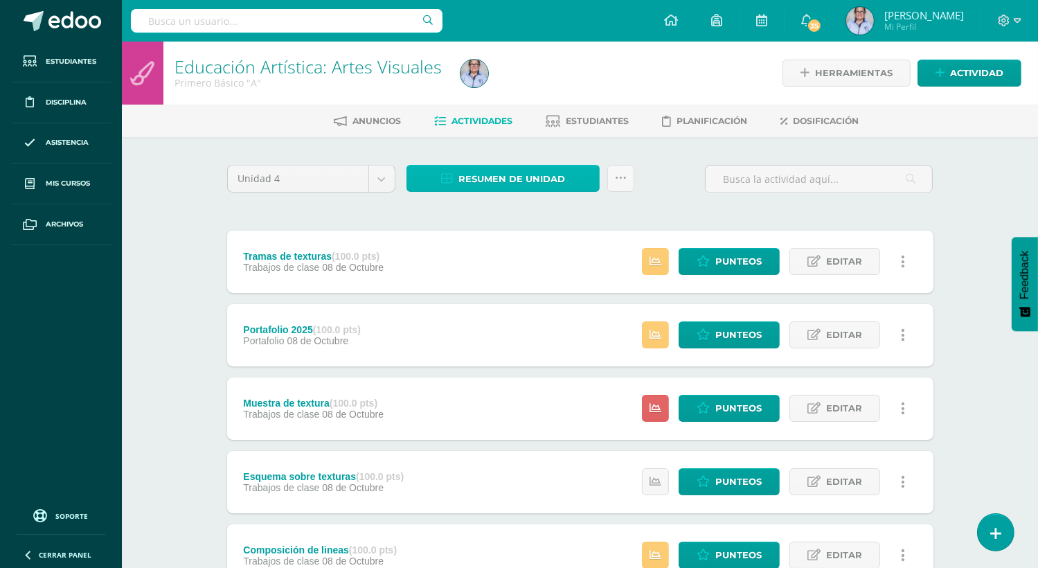
click at [501, 177] on span "Resumen de unidad" at bounding box center [511, 179] width 107 height 26
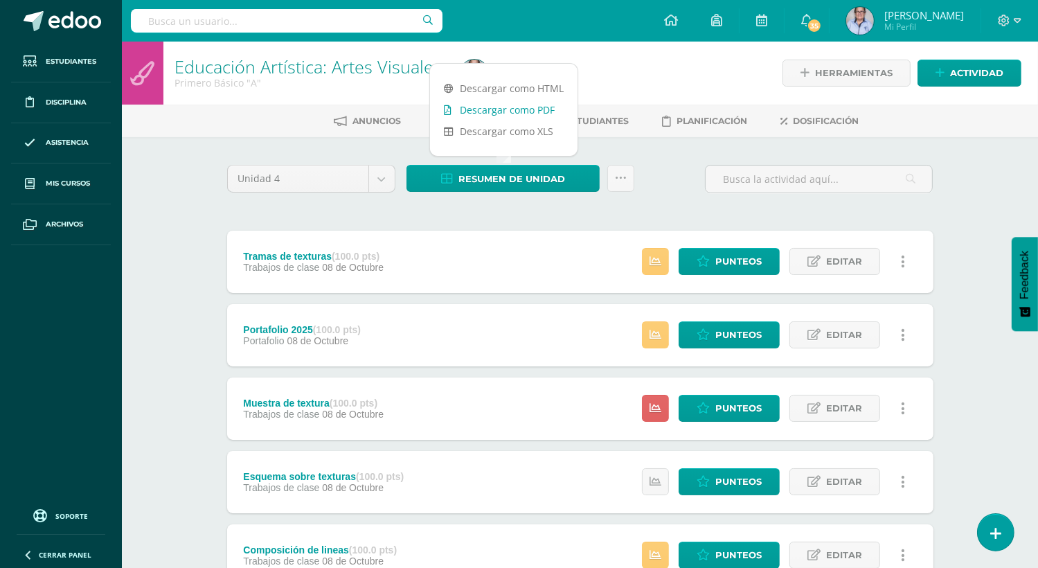
click at [525, 111] on link "Descargar como PDF" at bounding box center [504, 109] width 148 height 21
click at [529, 89] on link "Descargar como HTML" at bounding box center [504, 88] width 148 height 21
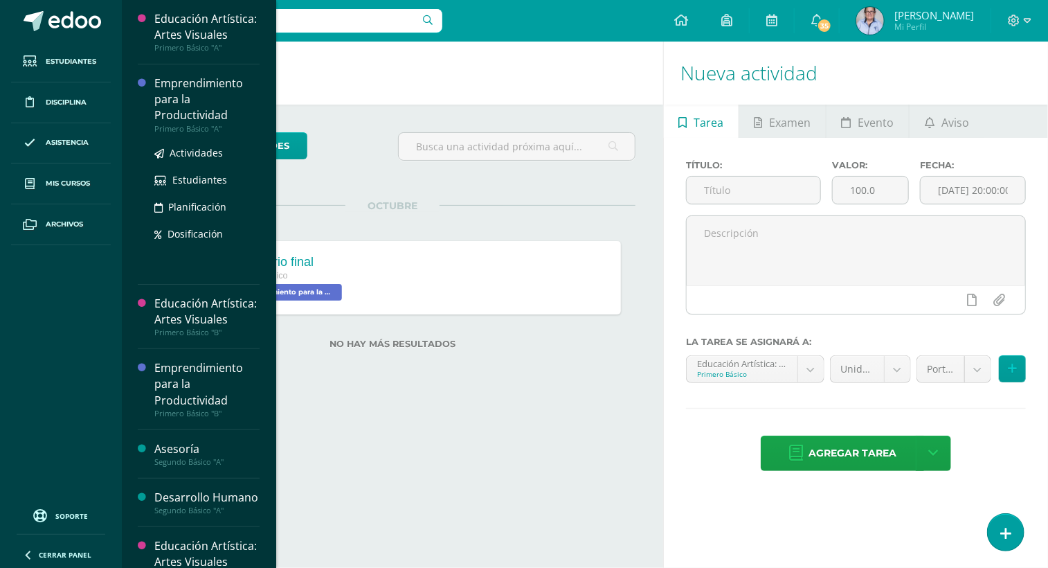
click at [191, 100] on div "Emprendimiento para la Productividad" at bounding box center [206, 99] width 105 height 48
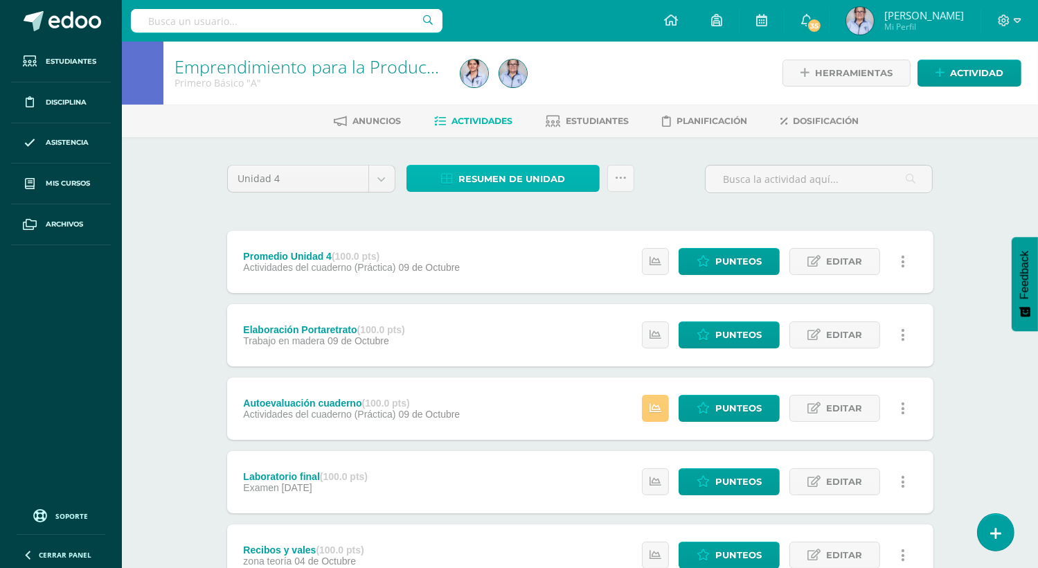
click at [503, 178] on span "Resumen de unidad" at bounding box center [511, 179] width 107 height 26
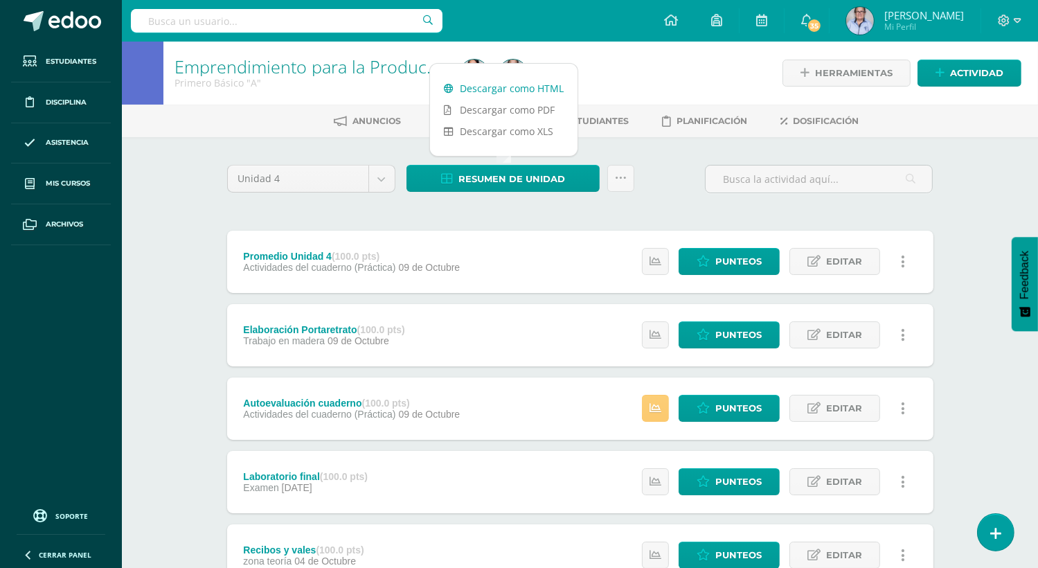
click at [510, 87] on link "Descargar como HTML" at bounding box center [504, 88] width 148 height 21
